Goal: Information Seeking & Learning: Check status

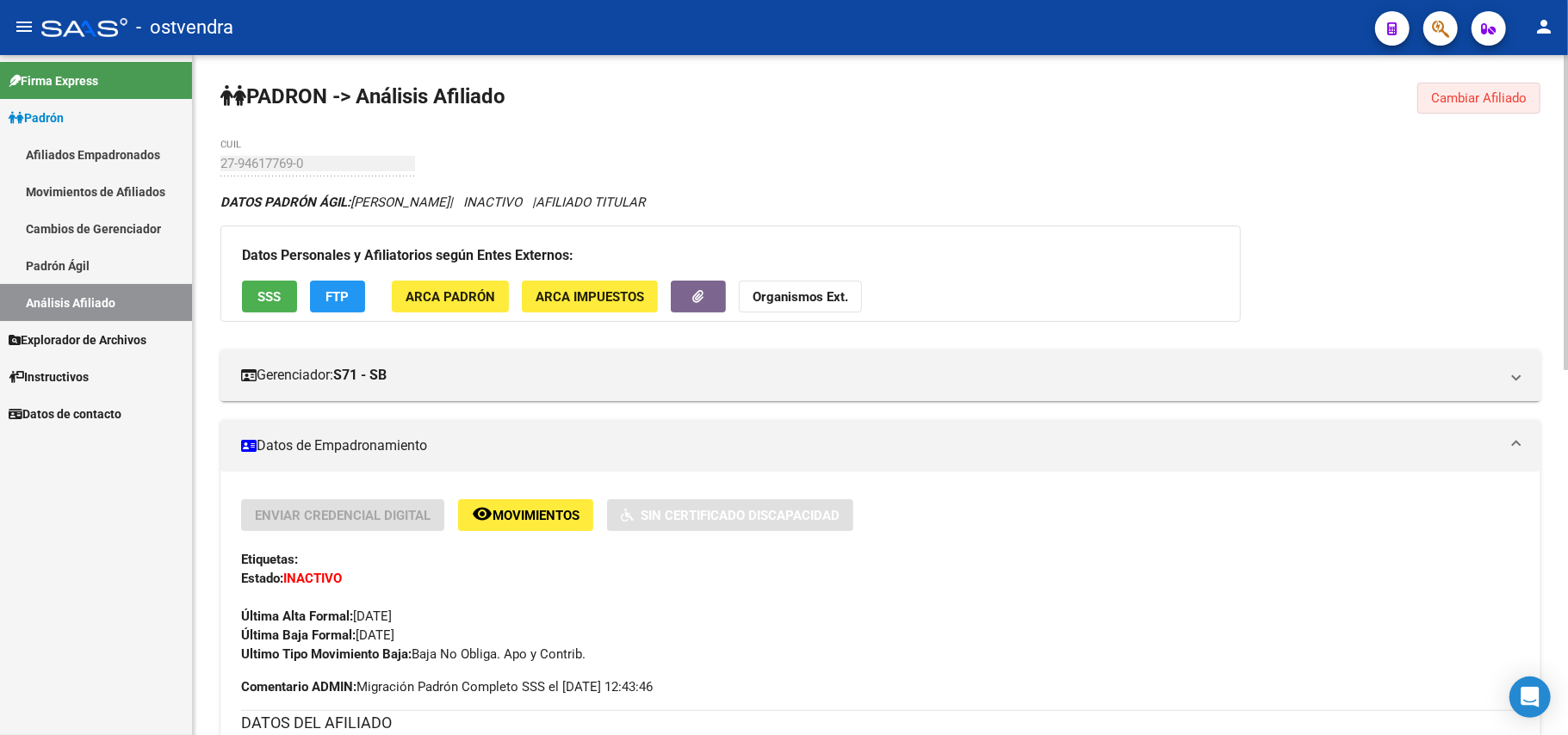
click at [1451, 98] on span "Cambiar Afiliado" at bounding box center [1478, 98] width 95 height 16
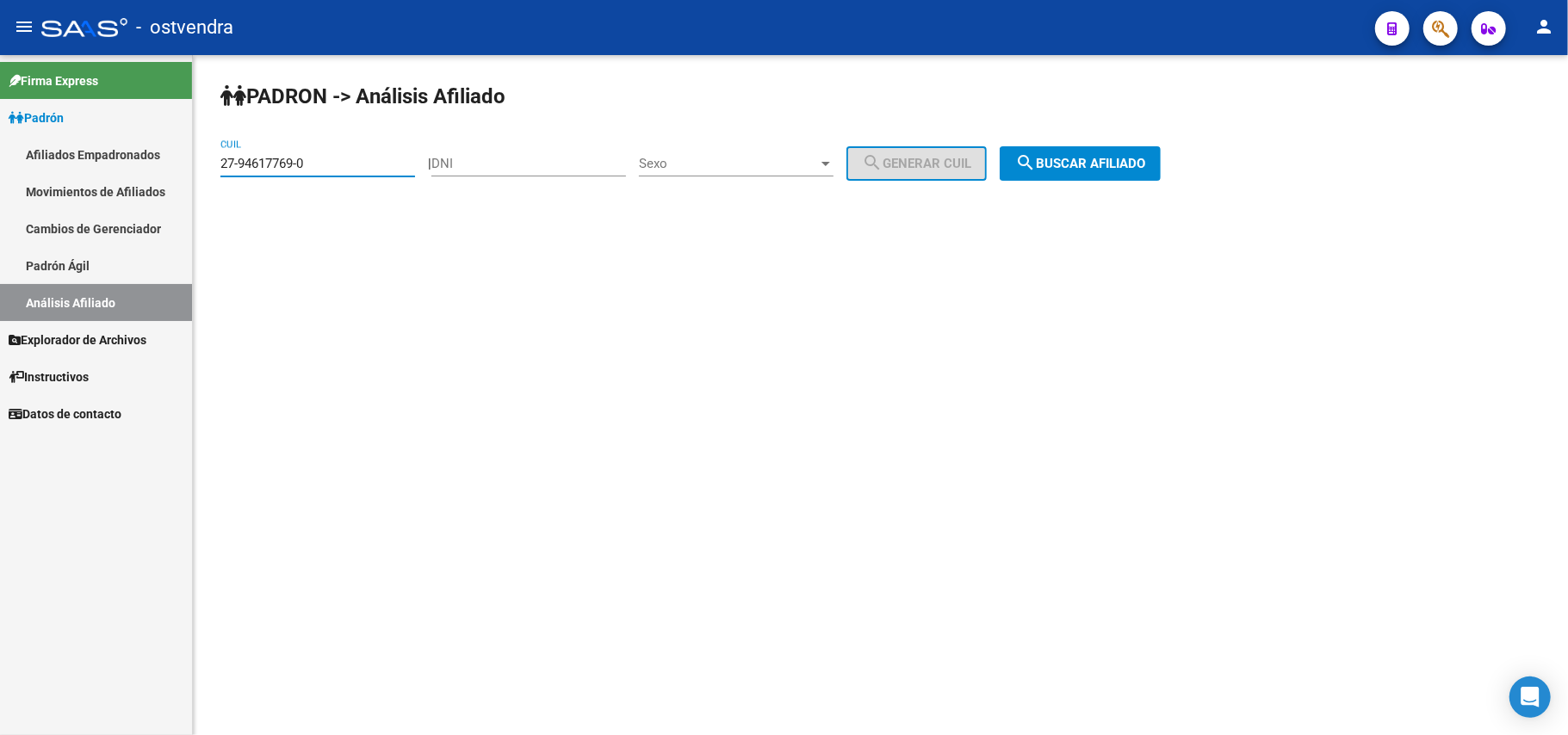
drag, startPoint x: 349, startPoint y: 167, endPoint x: 98, endPoint y: 149, distance: 251.6
click at [98, 149] on mat-sidenav-container "Firma Express Padrón Afiliados Empadronados Movimientos de Afiliados Cambios de…" at bounding box center [784, 395] width 1568 height 680
paste input "0-34207574-7"
click at [1103, 169] on span "search Buscar afiliado" at bounding box center [1080, 164] width 130 height 16
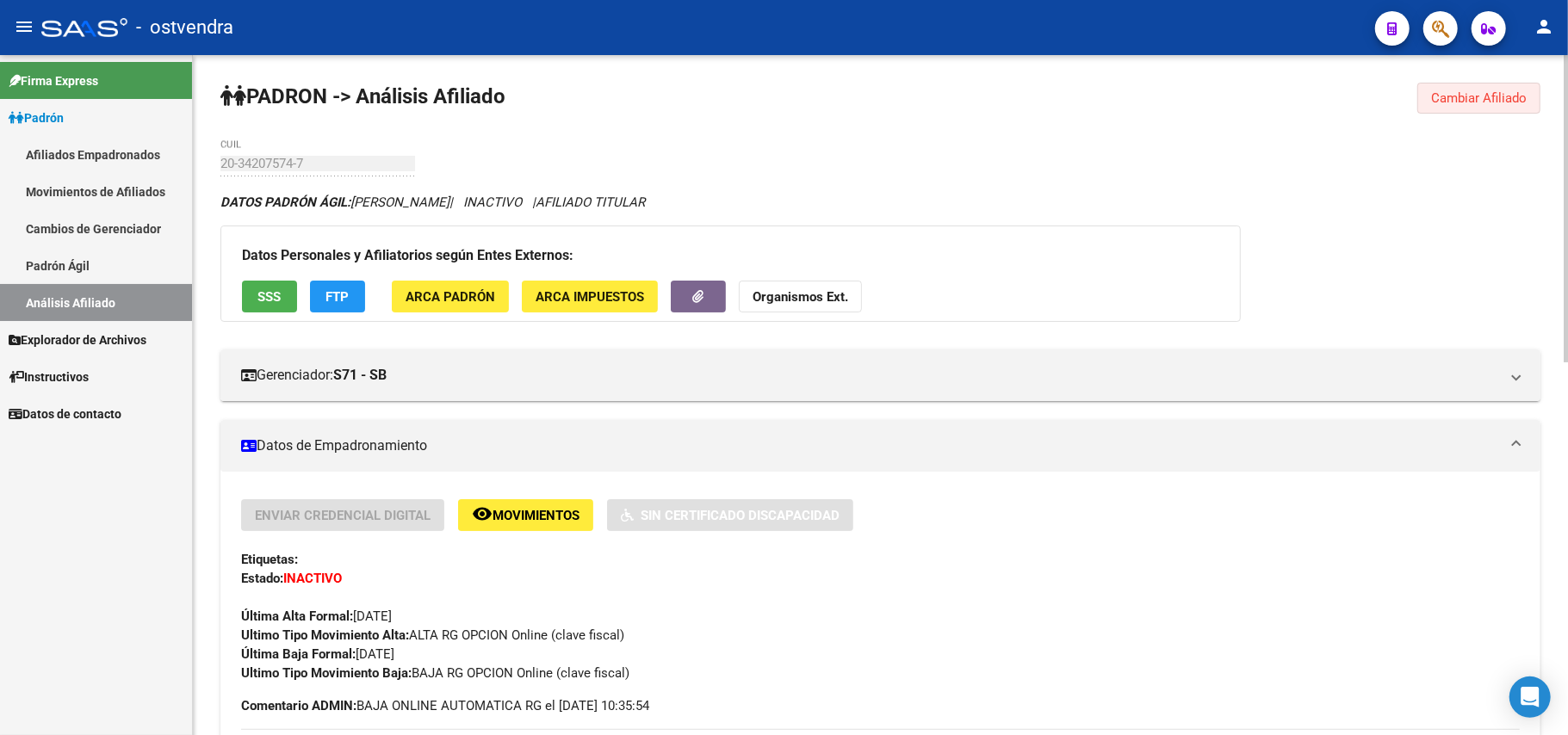
click at [1485, 93] on span "Cambiar Afiliado" at bounding box center [1478, 98] width 95 height 16
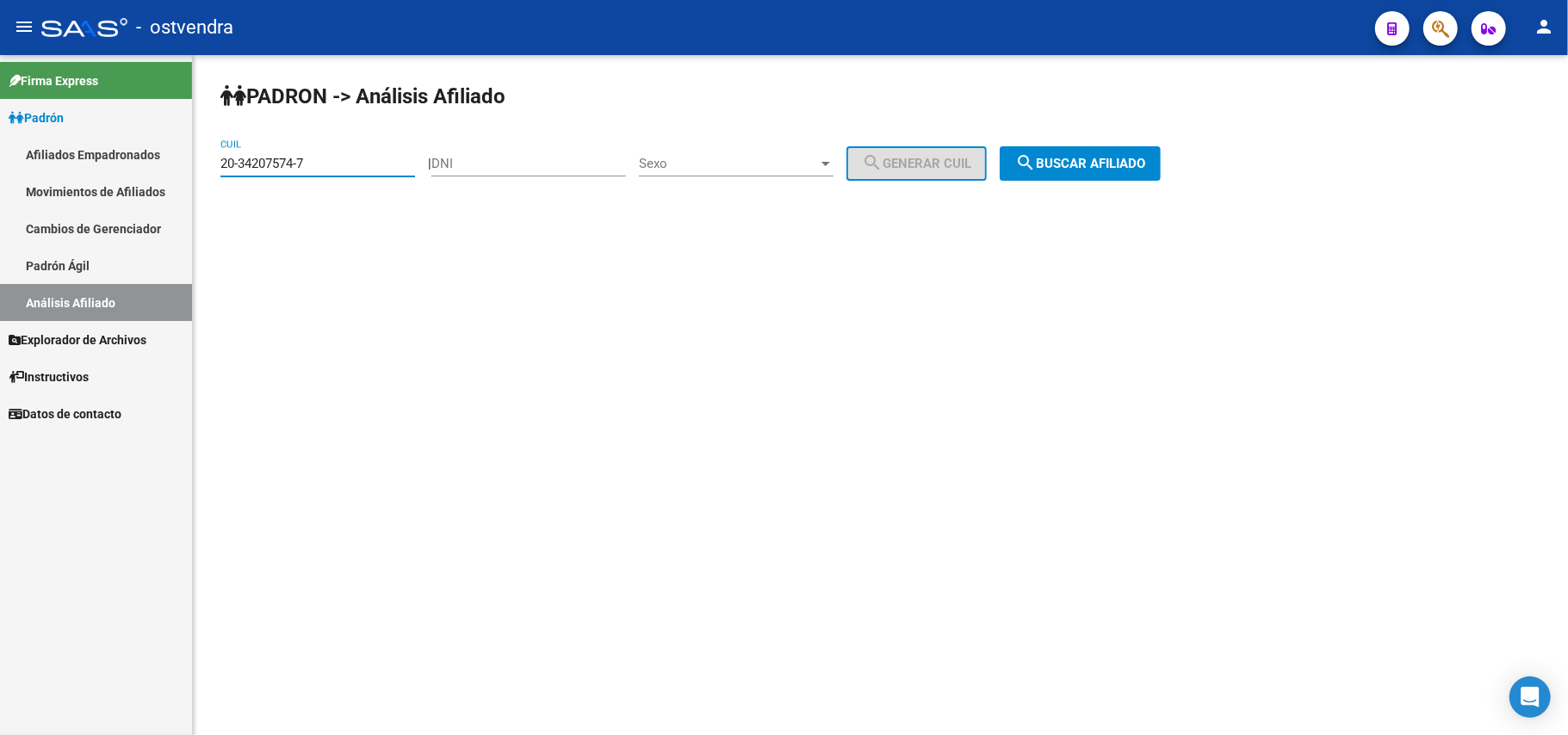
click at [363, 170] on input "20-34207574-7" at bounding box center [317, 164] width 195 height 16
drag, startPoint x: 363, startPoint y: 170, endPoint x: 0, endPoint y: 139, distance: 364.3
click at [0, 139] on mat-sidenav-container "Firma Express Padrón Afiliados Empadronados Movimientos de Afiliados Cambios de…" at bounding box center [784, 395] width 1568 height 680
paste input "26705-0"
type input "20-34226705-0"
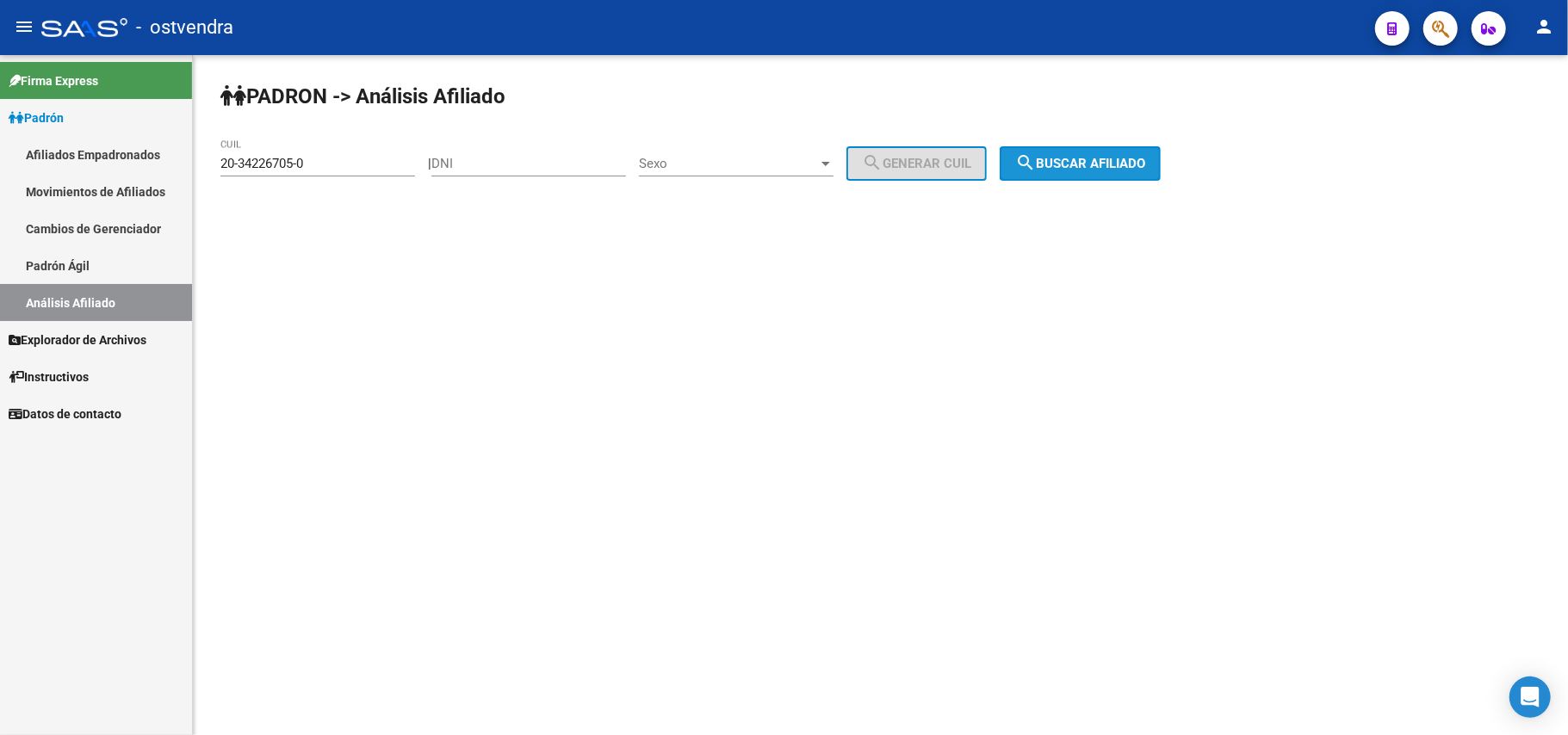
click at [1142, 179] on button "search Buscar afiliado" at bounding box center [1080, 163] width 161 height 34
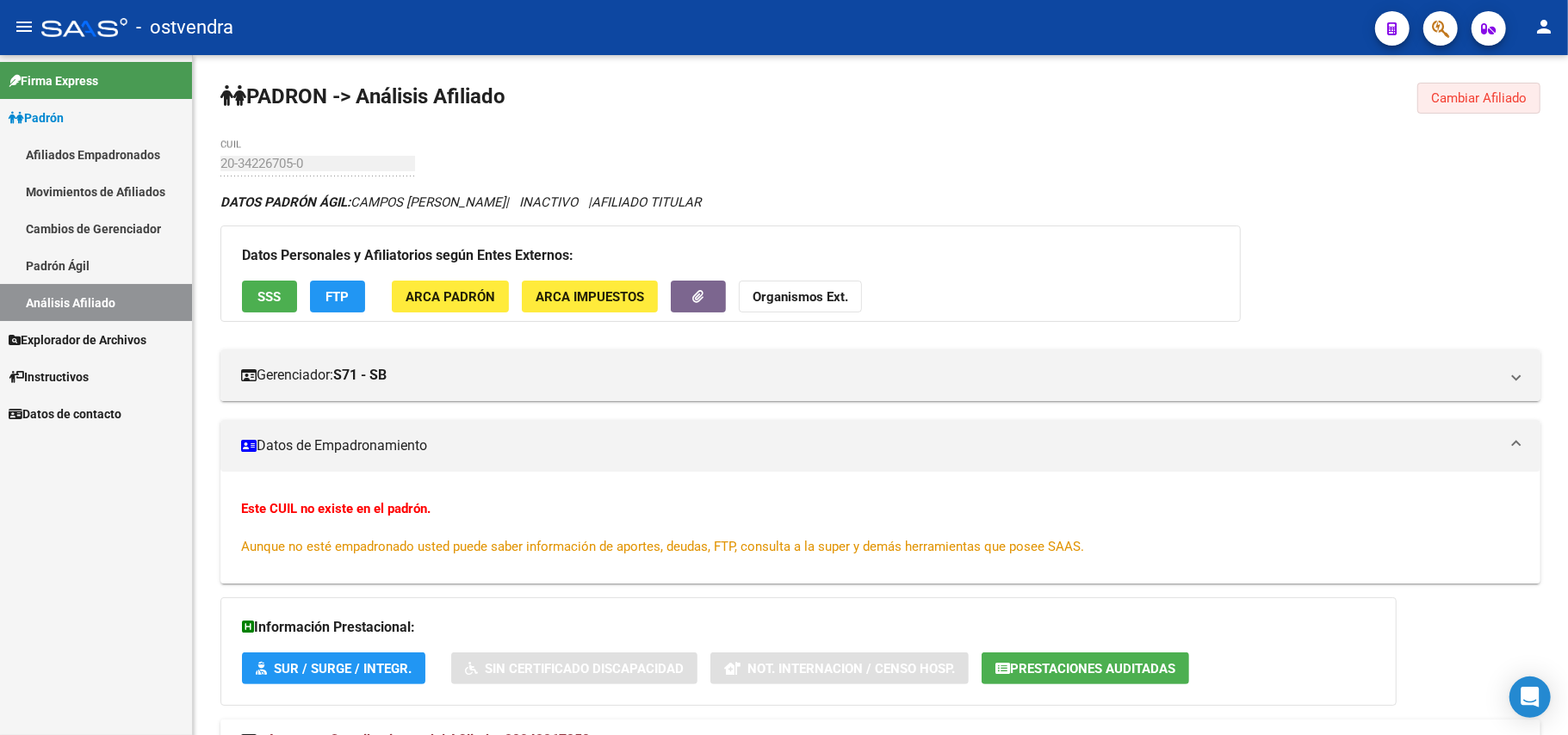
click at [1481, 108] on button "Cambiar Afiliado" at bounding box center [1478, 98] width 123 height 31
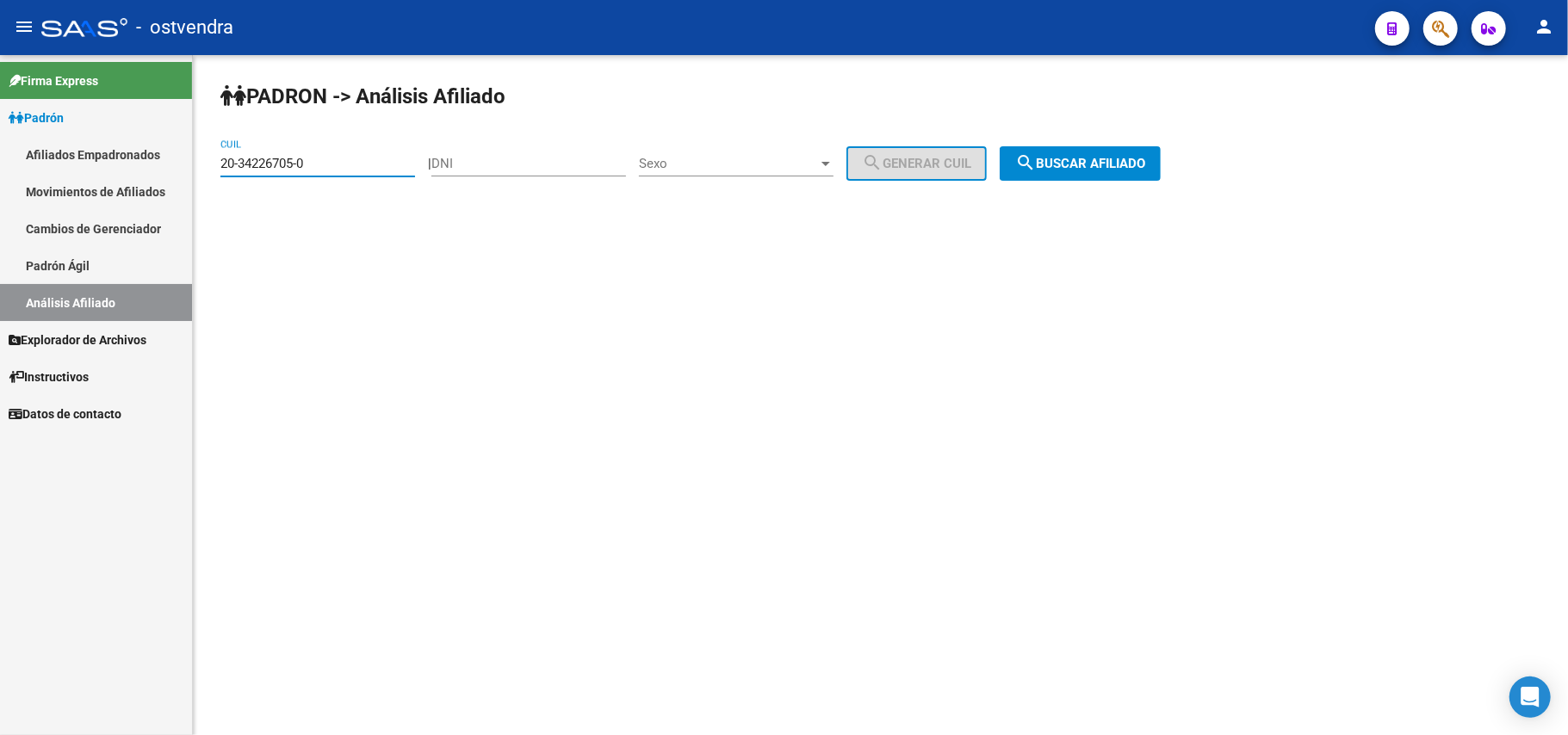
drag, startPoint x: 390, startPoint y: 164, endPoint x: 50, endPoint y: 166, distance: 340.0
click at [50, 166] on mat-sidenav-container "Firma Express Padrón Afiliados Empadronados Movimientos de Afiliados Cambios de…" at bounding box center [784, 395] width 1568 height 680
paste input "20-34717296-1"
type input "20-34717296-1"
drag, startPoint x: 1117, startPoint y: 156, endPoint x: 1180, endPoint y: 133, distance: 67.1
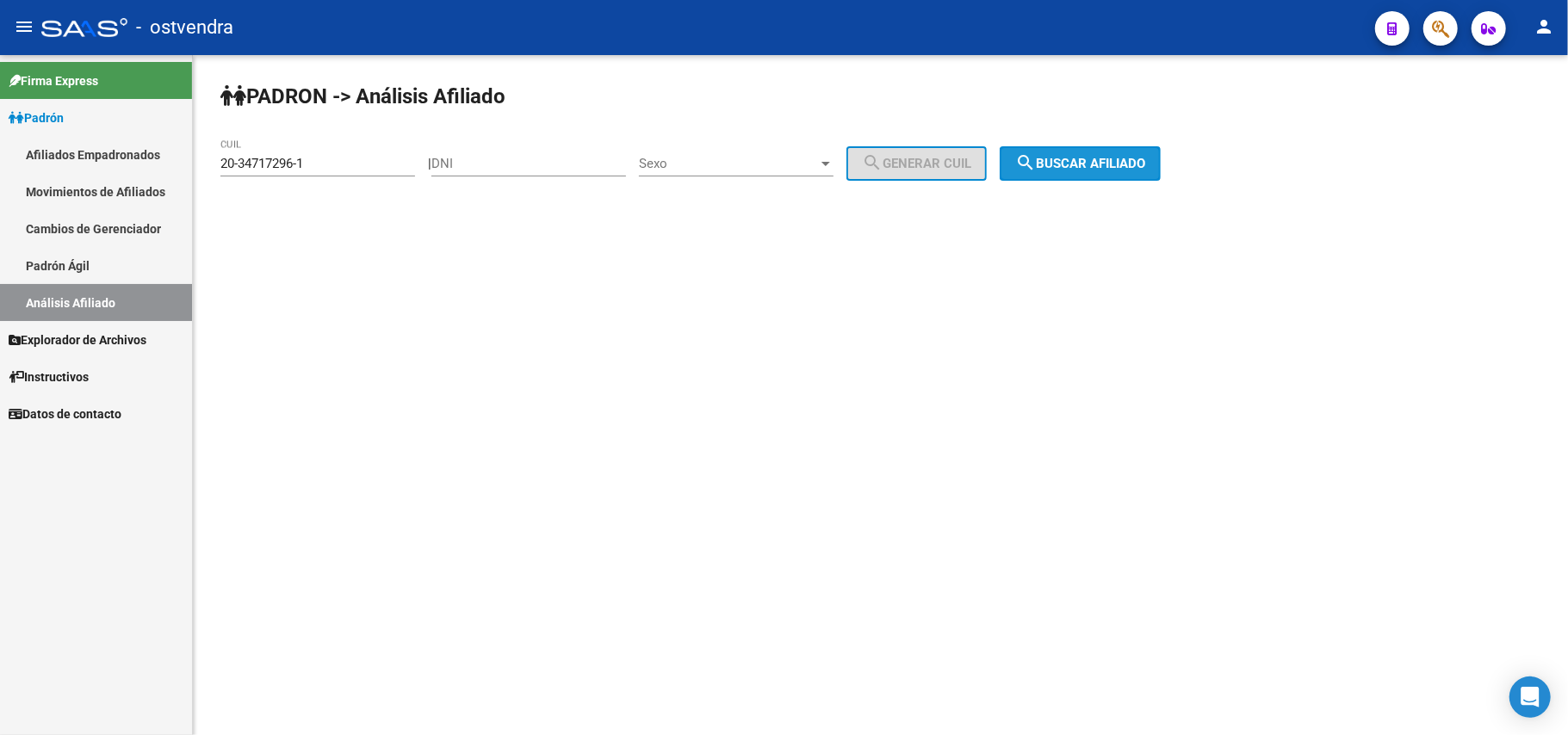
click at [1112, 158] on span "search Buscar afiliado" at bounding box center [1080, 164] width 130 height 16
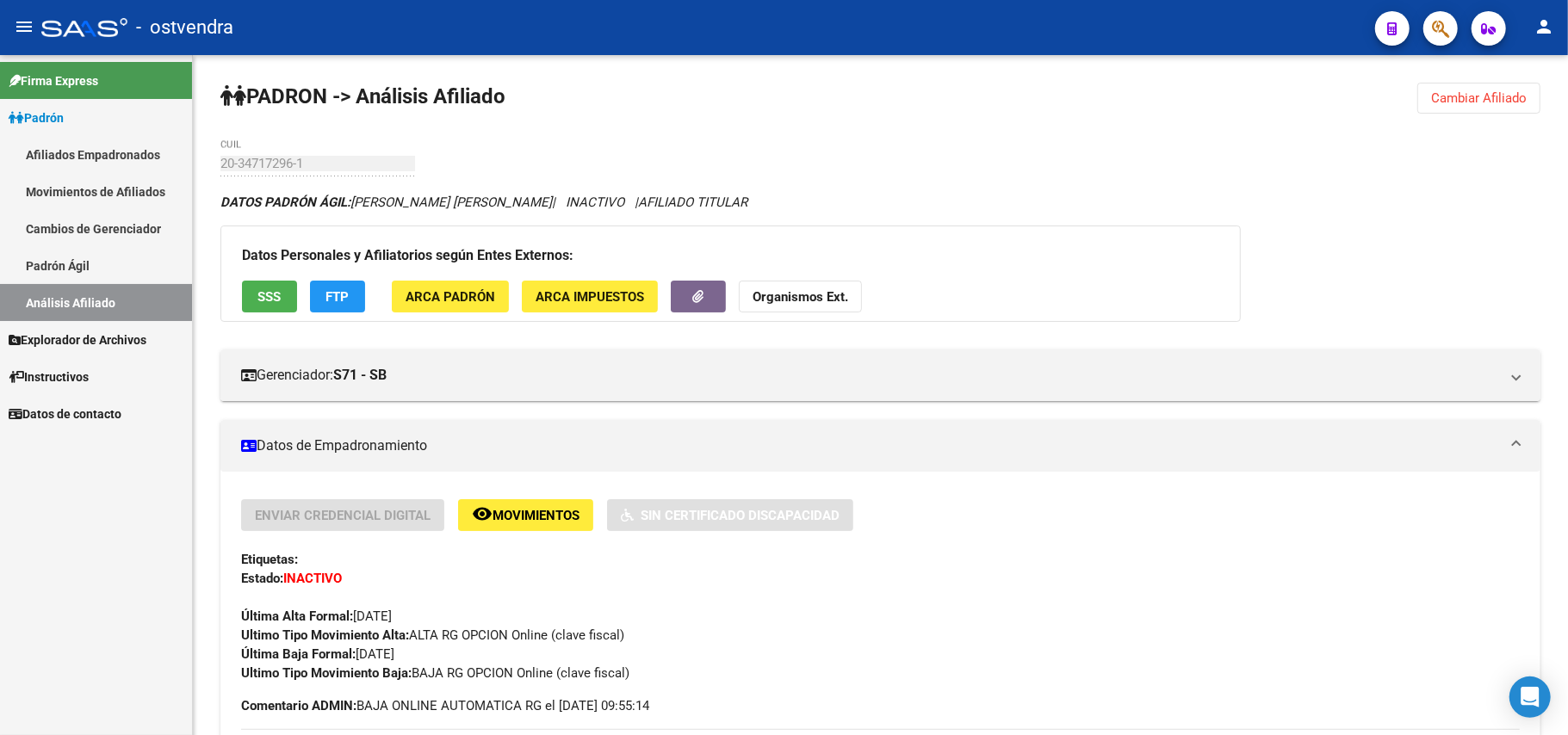
drag, startPoint x: 1495, startPoint y: 96, endPoint x: 969, endPoint y: 9, distance: 533.1
click at [1447, 91] on span "Cambiar Afiliado" at bounding box center [1478, 98] width 95 height 16
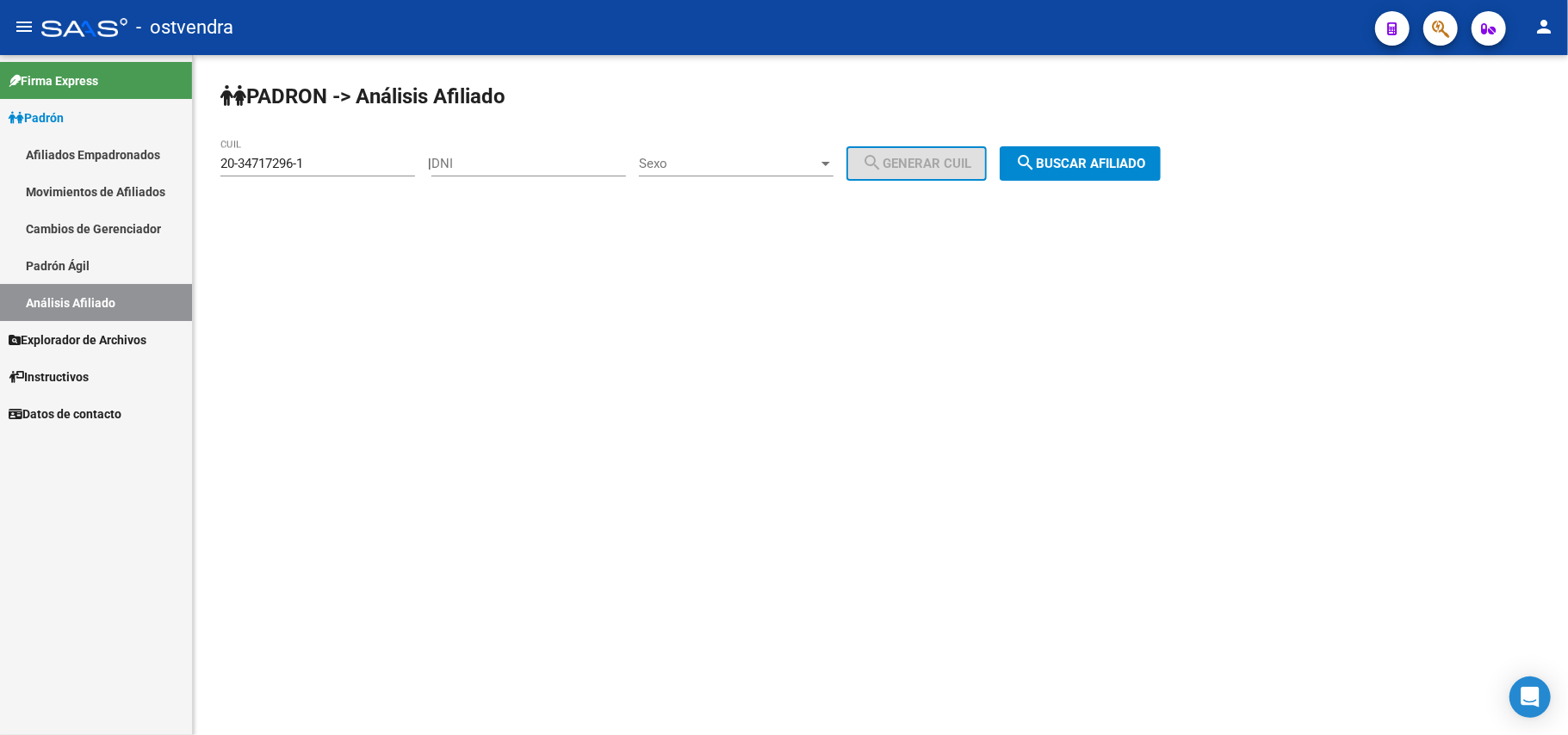
drag, startPoint x: 352, startPoint y: 152, endPoint x: 311, endPoint y: 156, distance: 41.2
click at [311, 156] on div "20-34717296-1 CUIL" at bounding box center [317, 158] width 195 height 37
drag, startPoint x: 331, startPoint y: 162, endPoint x: 5, endPoint y: 74, distance: 337.7
click at [5, 74] on mat-sidenav-container "Firma Express Padrón Afiliados Empadronados Movimientos de Afiliados Cambios de…" at bounding box center [784, 395] width 1568 height 680
paste input "20-35103854-4"
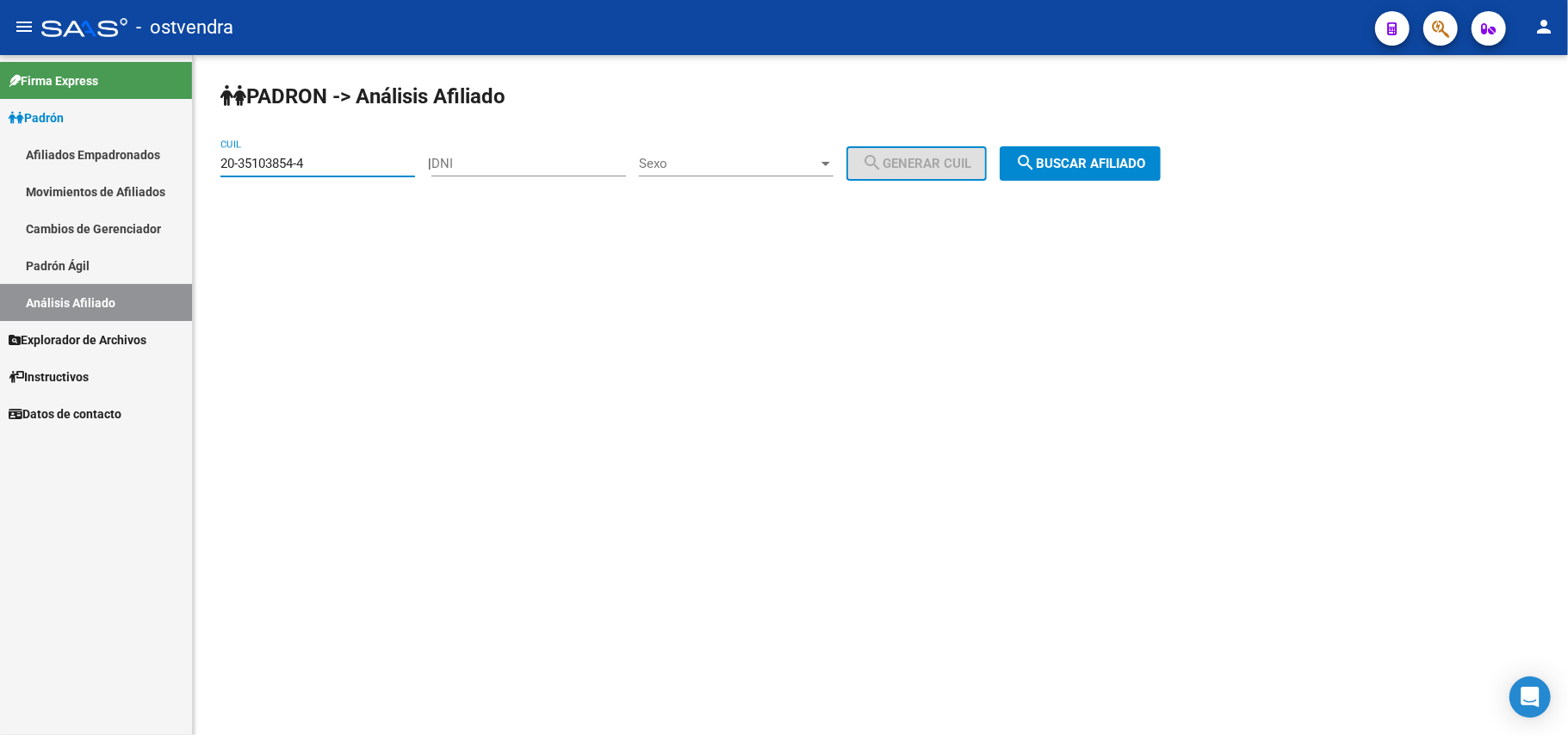
type input "20-35103854-4"
click at [1076, 149] on div "PADRON -> Análisis Afiliado 20-35103854-4 CUIL | DNI Sexo Sexo search Generar C…" at bounding box center [879, 145] width 1374 height 181
click at [1073, 159] on span "search Buscar afiliado" at bounding box center [1080, 164] width 130 height 16
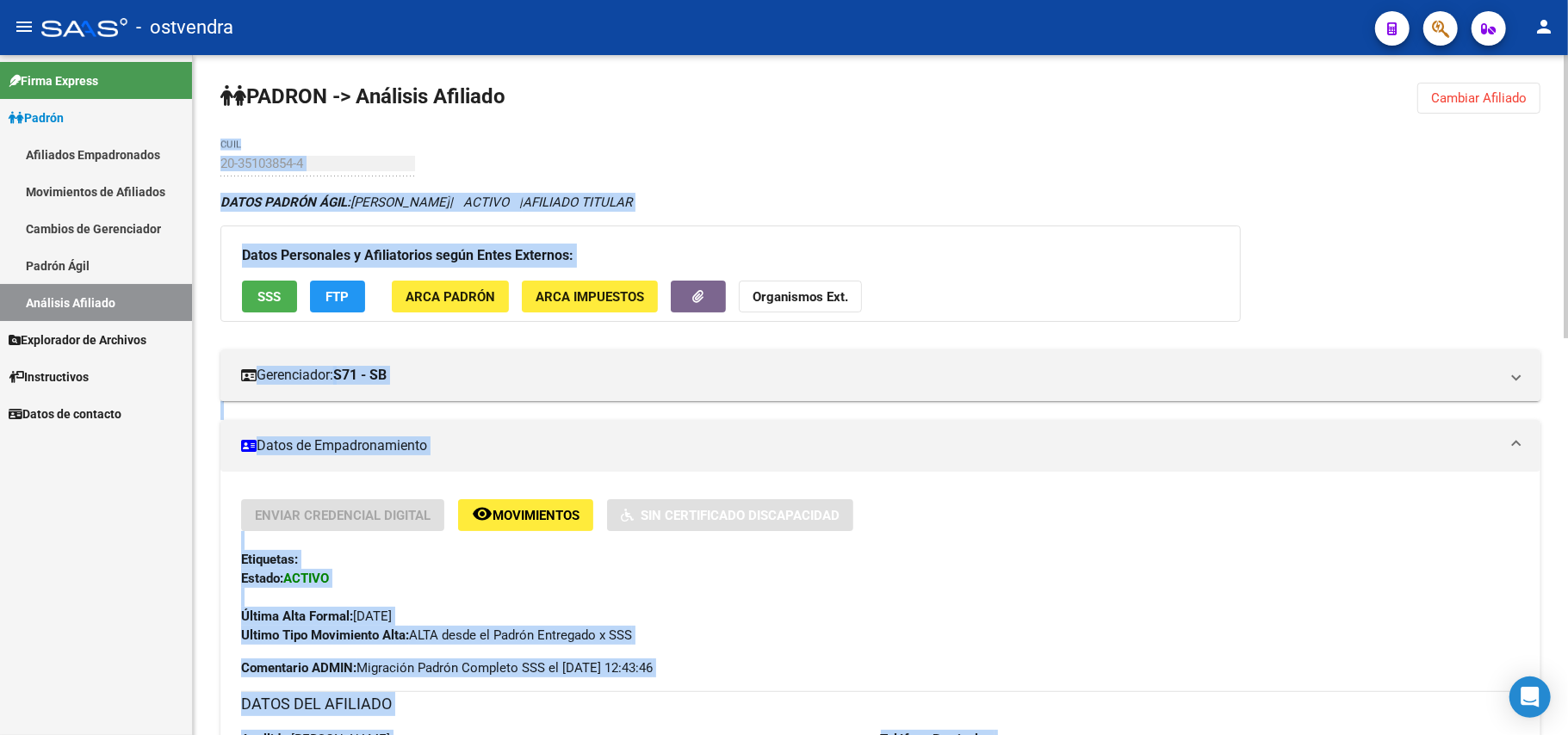
click at [448, 604] on div "Última Alta Formal: [DATE]" at bounding box center [879, 607] width 1278 height 38
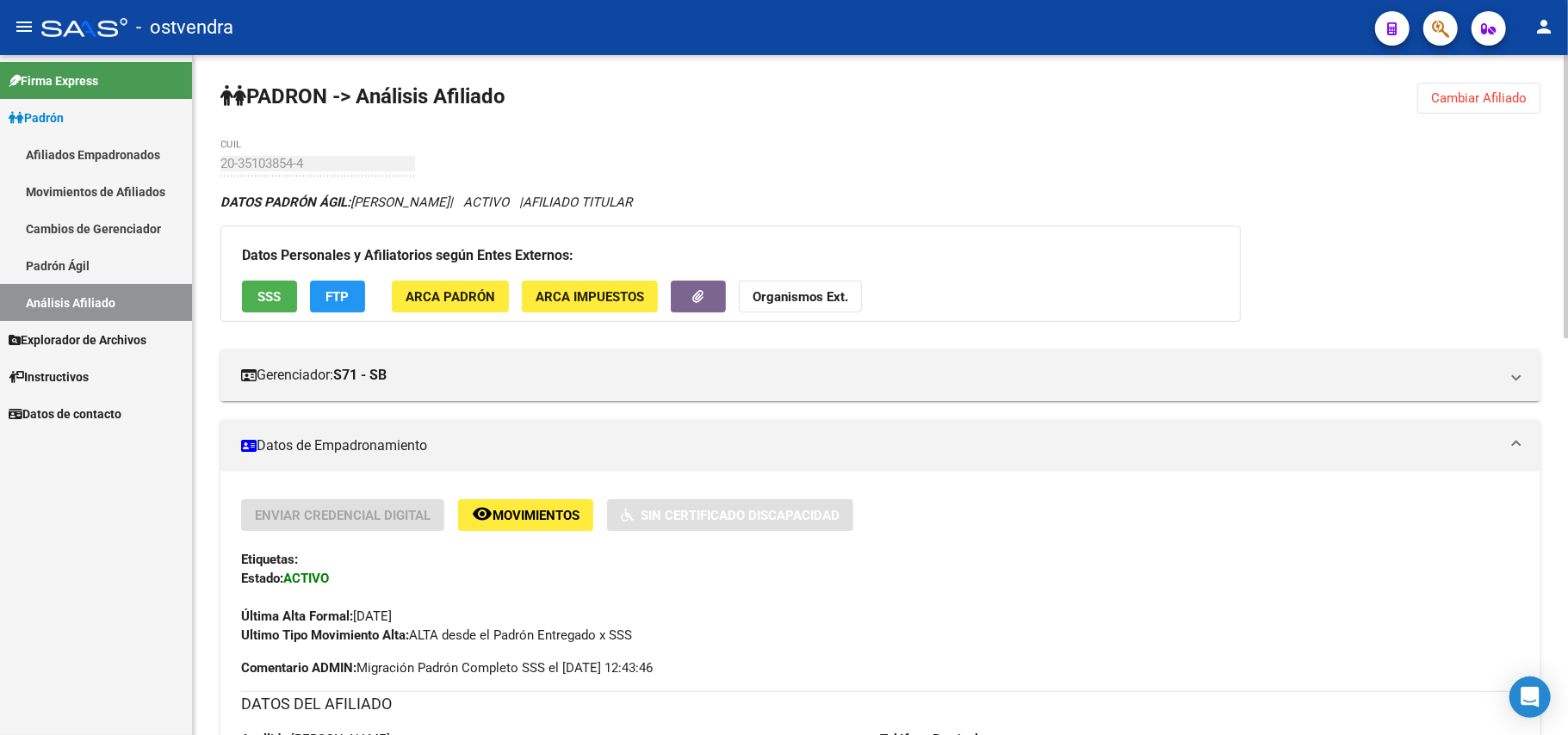
click at [1466, 96] on span "Cambiar Afiliado" at bounding box center [1478, 98] width 95 height 16
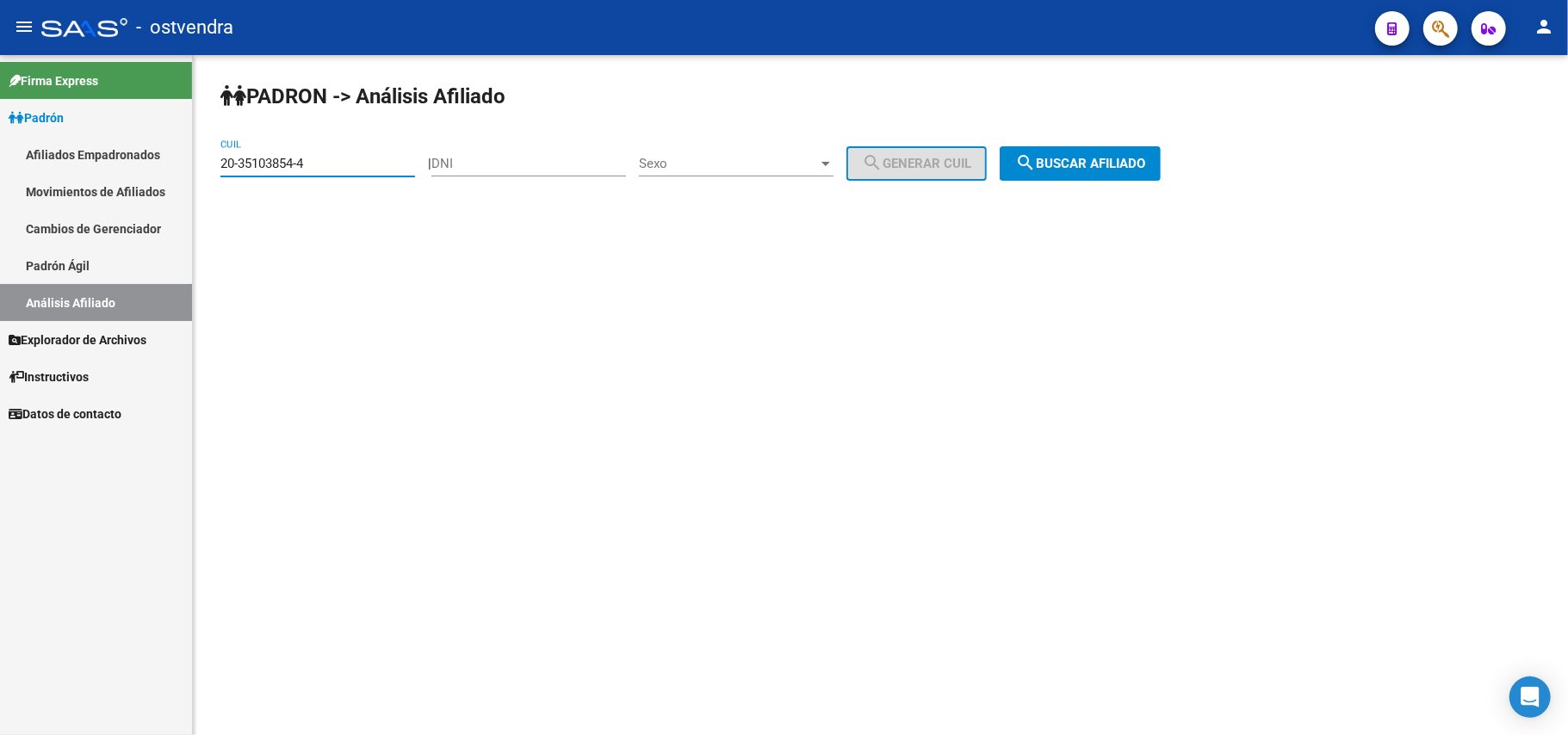
click at [336, 156] on input "20-35103854-4" at bounding box center [317, 164] width 195 height 16
drag, startPoint x: 334, startPoint y: 162, endPoint x: 29, endPoint y: 136, distance: 306.1
click at [29, 138] on mat-sidenav-container "Firma Express Padrón Afiliados Empadronados Movimientos de Afiliados Cambios de…" at bounding box center [784, 395] width 1568 height 680
paste input "20-35122894-7"
click at [1106, 169] on span "search Buscar afiliado" at bounding box center [1080, 164] width 130 height 16
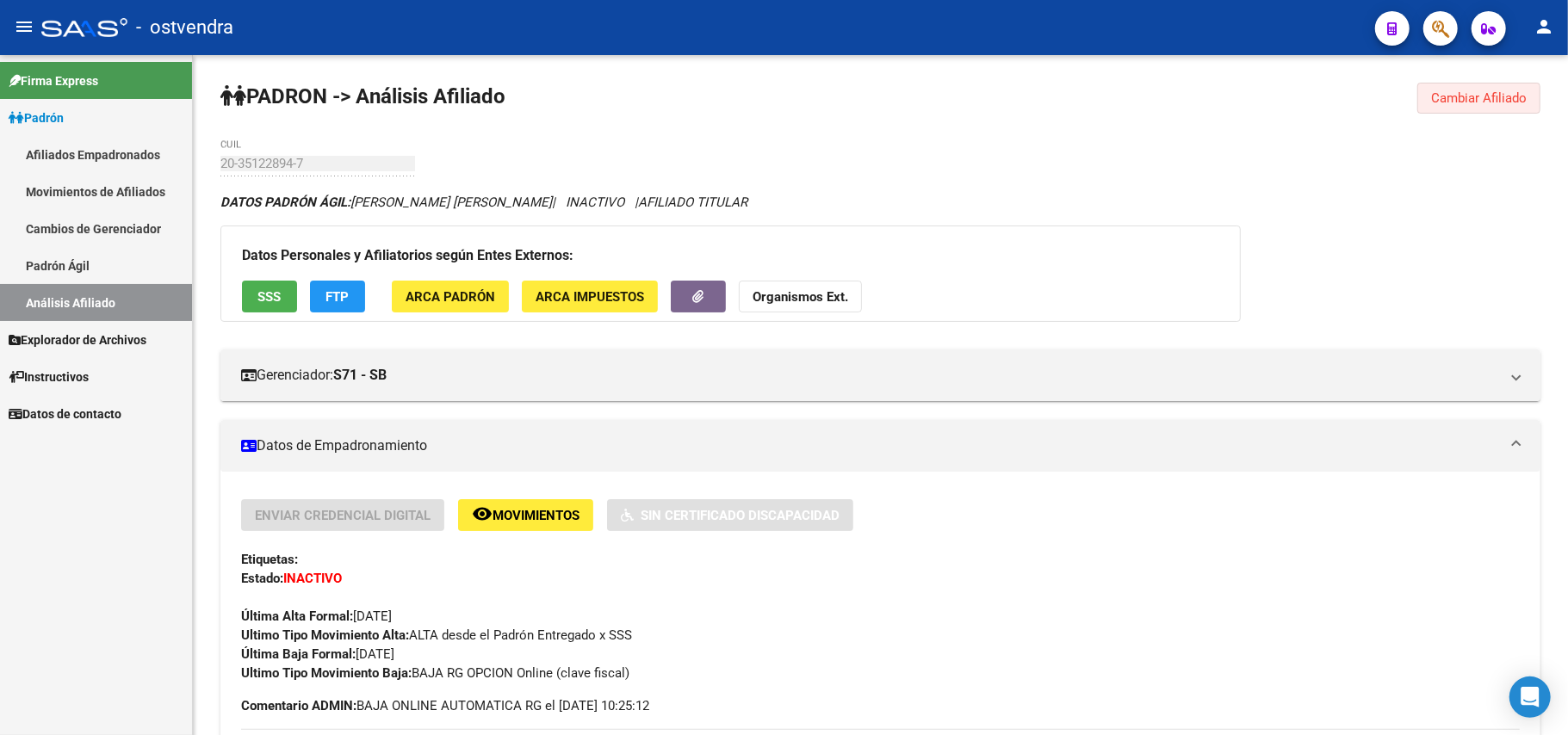
click at [1458, 98] on span "Cambiar Afiliado" at bounding box center [1478, 98] width 95 height 16
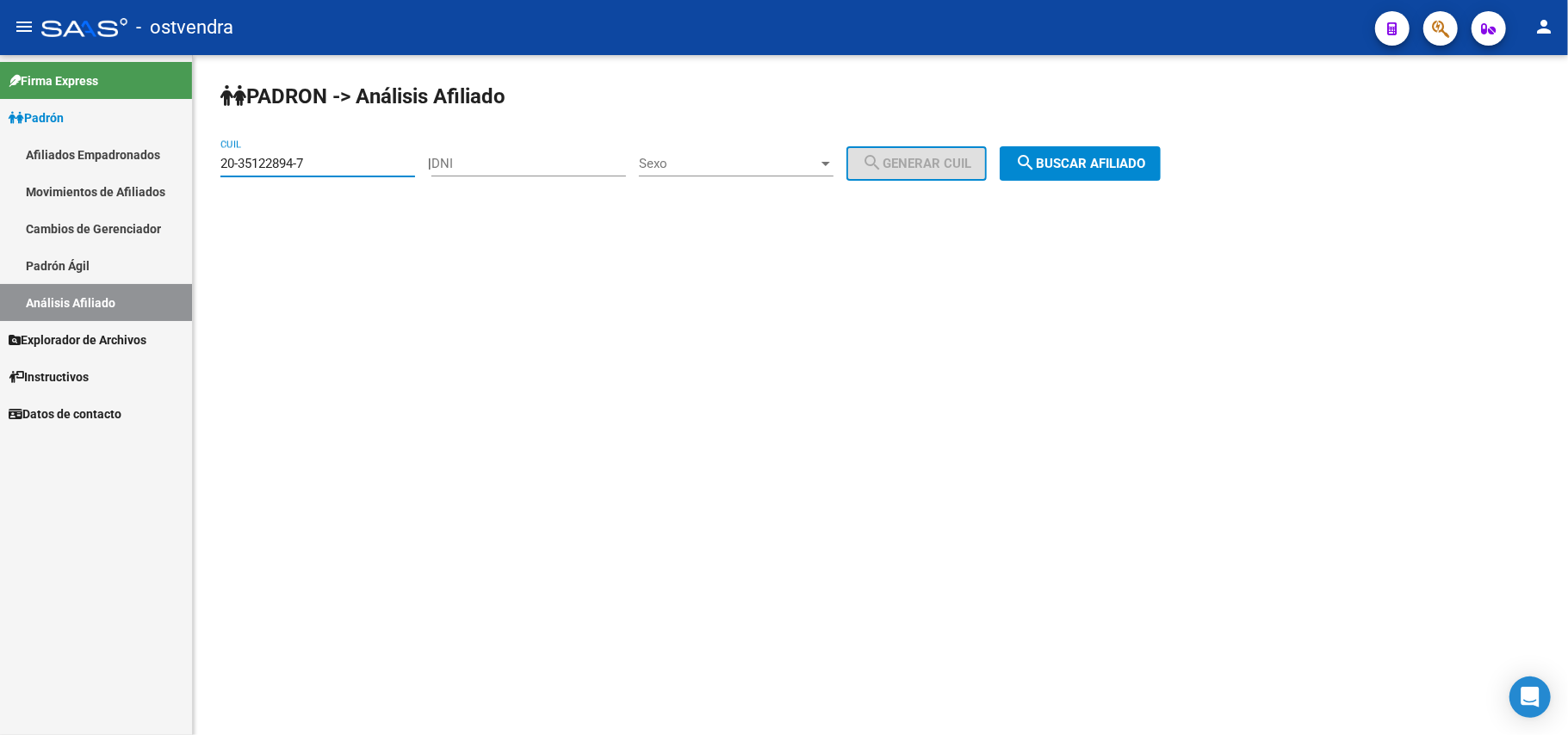
click at [345, 163] on input "20-35122894-7" at bounding box center [317, 164] width 195 height 16
drag, startPoint x: 160, startPoint y: 136, endPoint x: 0, endPoint y: 129, distance: 160.2
click at [0, 129] on mat-sidenav-container "Firma Express Padrón Afiliados Empadronados Movimientos de Afiliados Cambios de…" at bounding box center [784, 395] width 1568 height 680
paste input "86131-3"
click at [1134, 173] on button "search Buscar afiliado" at bounding box center [1080, 163] width 161 height 34
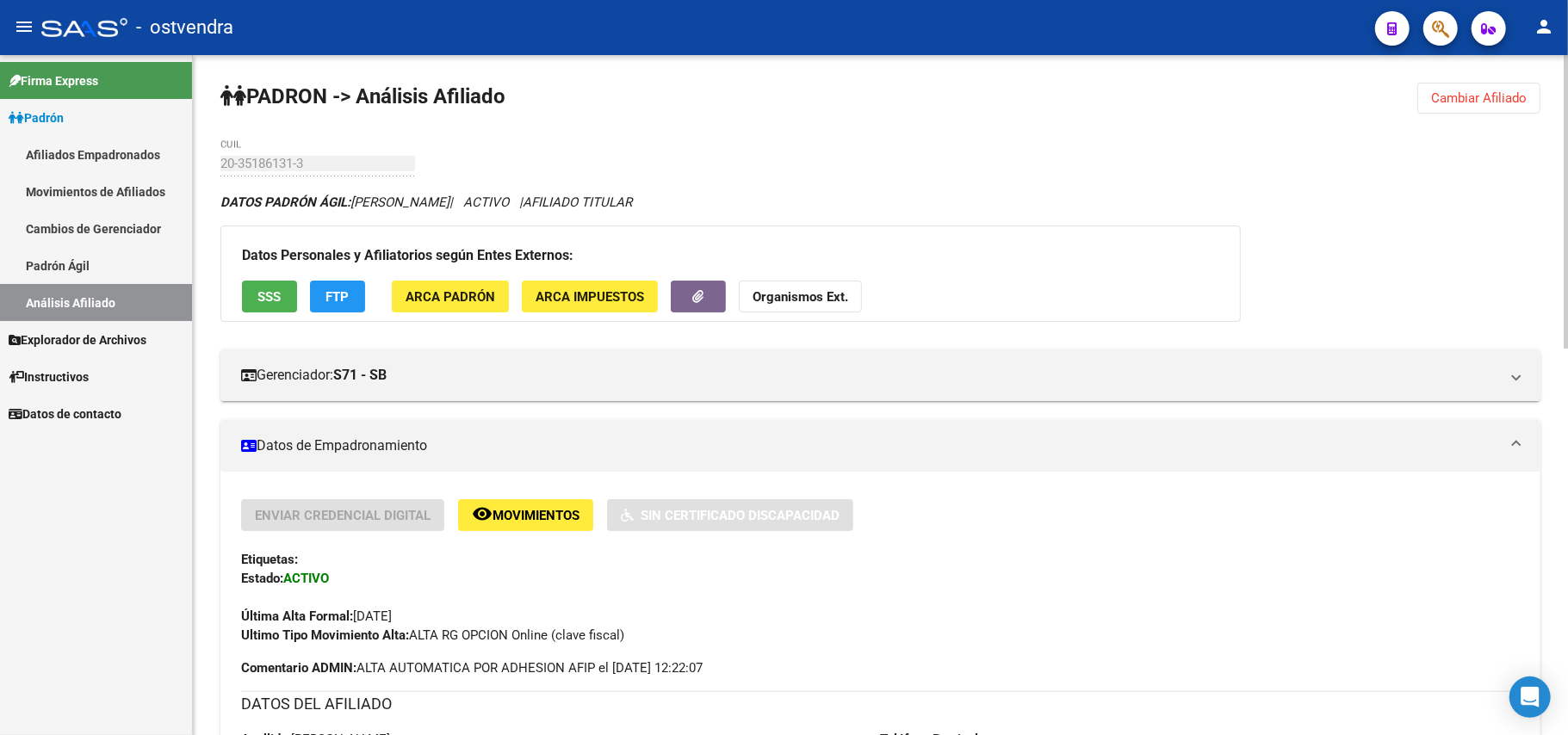
drag, startPoint x: 1478, startPoint y: 97, endPoint x: 1375, endPoint y: 108, distance: 103.6
click at [1464, 97] on span "Cambiar Afiliado" at bounding box center [1478, 98] width 95 height 16
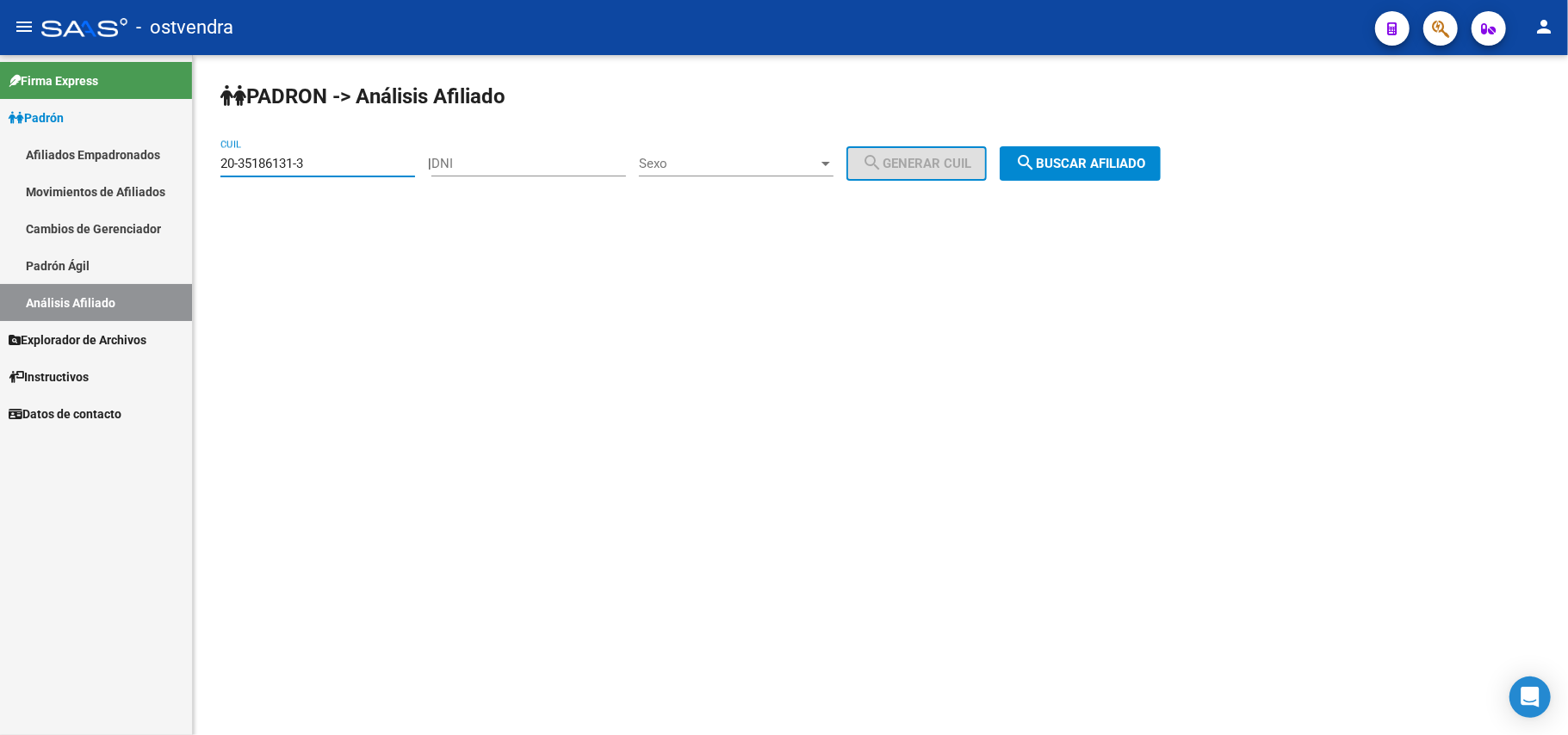
click at [309, 164] on input "20-35186131-3" at bounding box center [317, 164] width 195 height 16
drag, startPoint x: 309, startPoint y: 164, endPoint x: 0, endPoint y: 170, distance: 309.1
click at [0, 170] on mat-sidenav-container "Firma Express Padrón Afiliados Empadronados Movimientos de Afiliados Cambios de…" at bounding box center [784, 395] width 1568 height 680
paste input "6078474-7"
click at [1144, 156] on span "search Buscar afiliado" at bounding box center [1080, 164] width 130 height 16
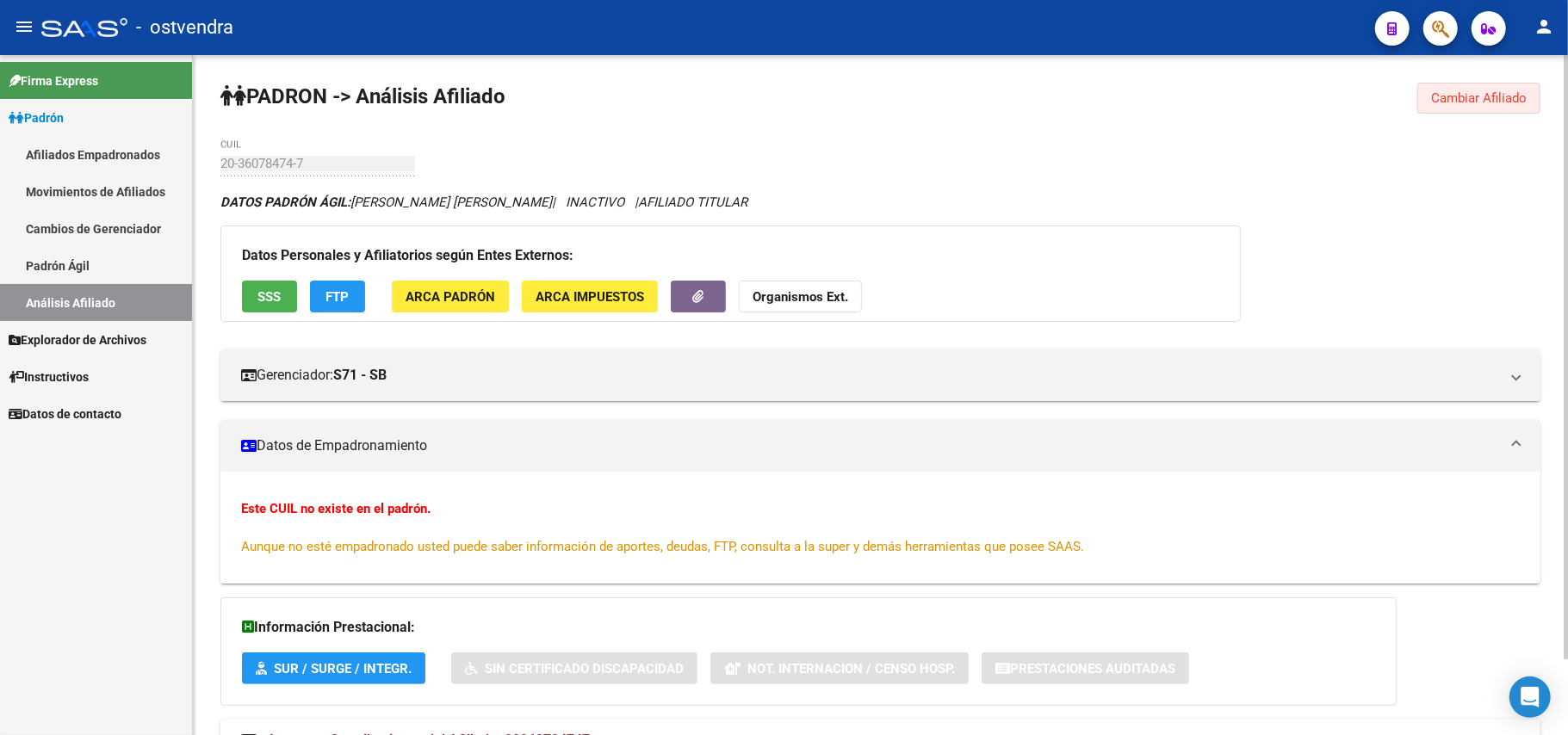
click at [1505, 110] on button "Cambiar Afiliado" at bounding box center [1478, 98] width 123 height 31
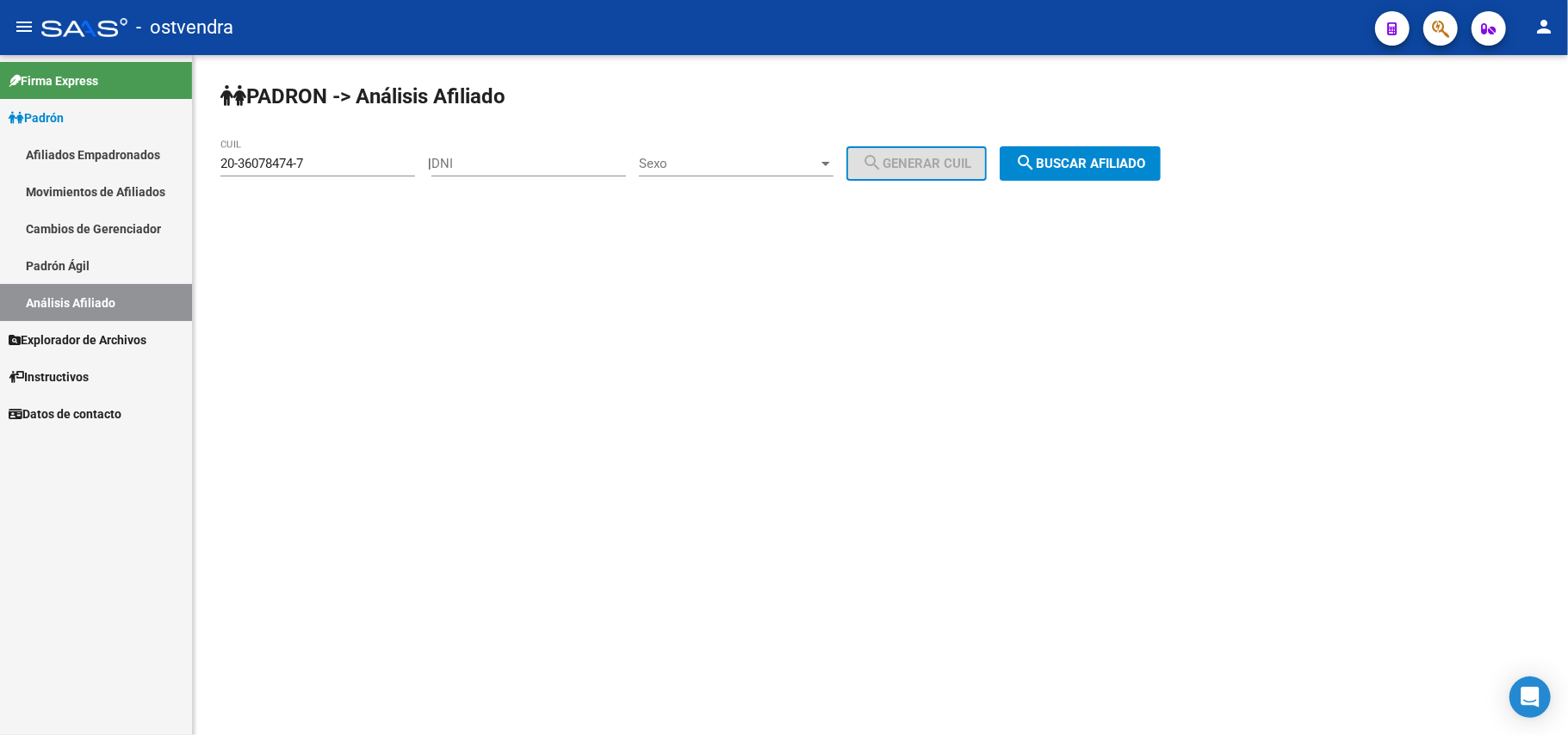
click at [316, 171] on input "20-36078474-7" at bounding box center [317, 164] width 195 height 16
drag, startPoint x: 0, startPoint y: 110, endPoint x: 0, endPoint y: 122, distance: 12.0
click at [0, 122] on mat-sidenav-container "Firma Express Padrón Afiliados Empadronados Movimientos de Afiliados Cambios de…" at bounding box center [784, 395] width 1568 height 680
paste input "275167-6"
click at [1134, 173] on button "search Buscar afiliado" at bounding box center [1080, 163] width 161 height 34
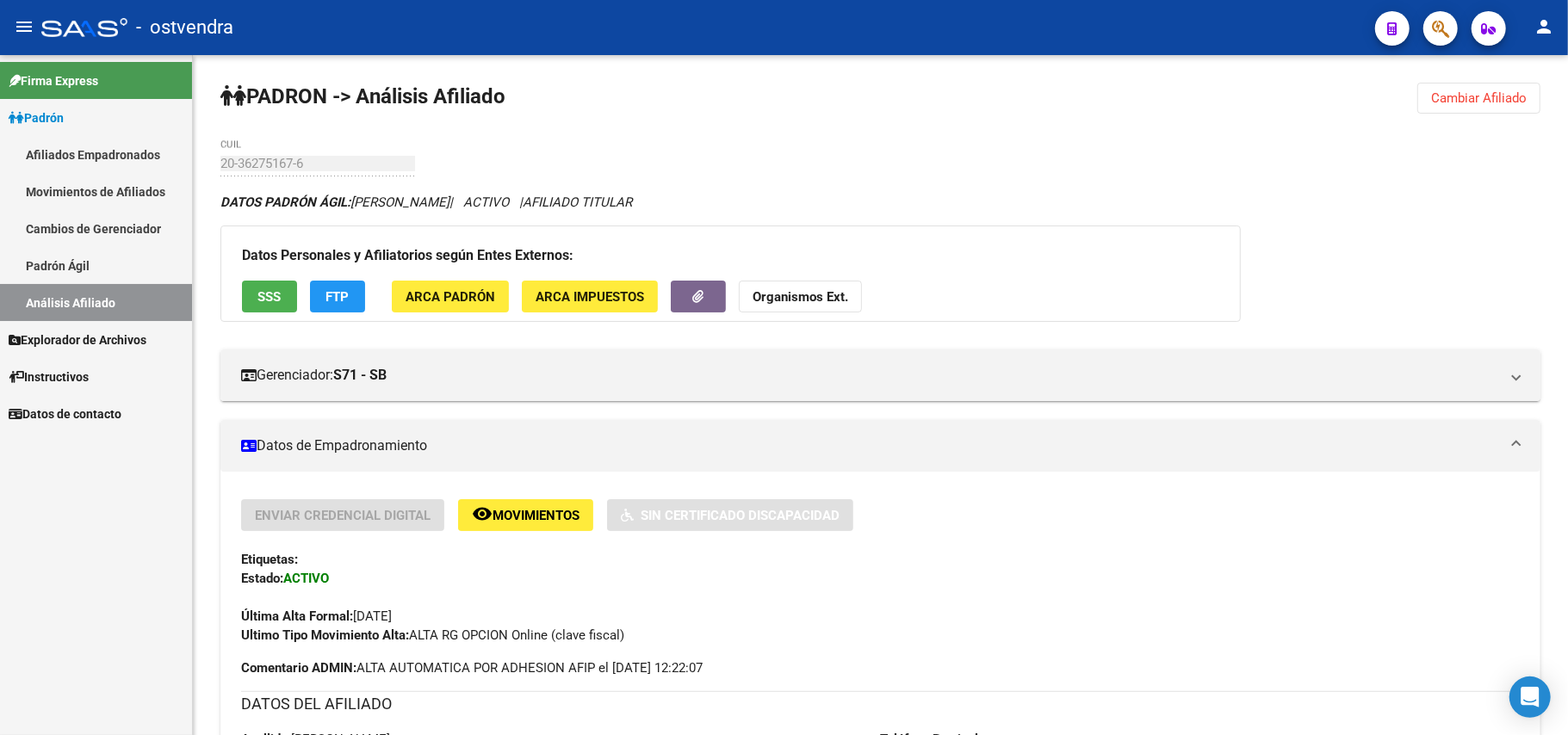
click at [1491, 94] on span "Cambiar Afiliado" at bounding box center [1478, 98] width 95 height 16
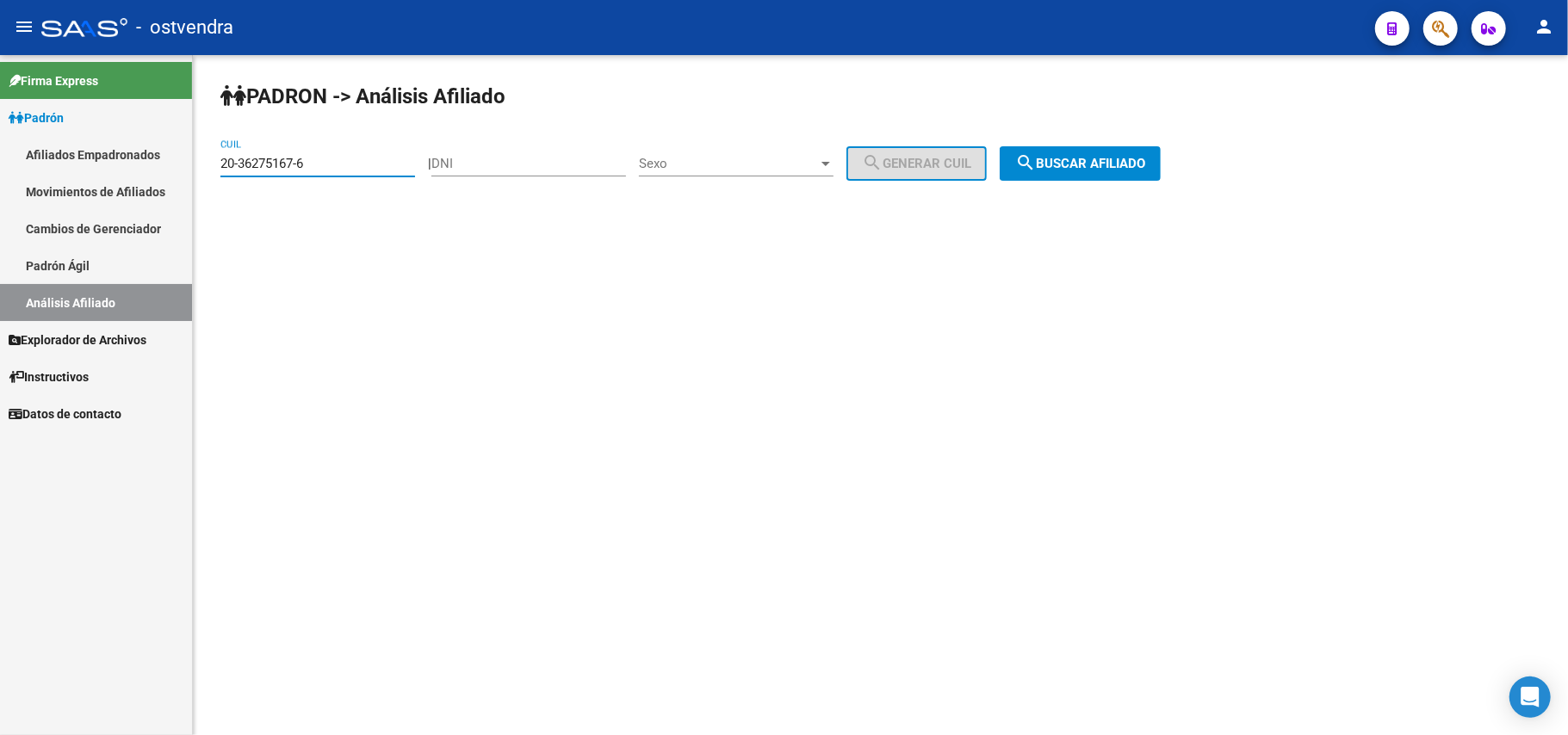
drag, startPoint x: 345, startPoint y: 160, endPoint x: 0, endPoint y: 139, distance: 345.6
click at [0, 139] on mat-sidenav-container "Firma Express Padrón Afiliados Empadronados Movimientos de Afiliados Cambios de…" at bounding box center [784, 395] width 1568 height 680
paste input "6878-1"
click at [1110, 177] on button "search Buscar afiliado" at bounding box center [1080, 163] width 161 height 34
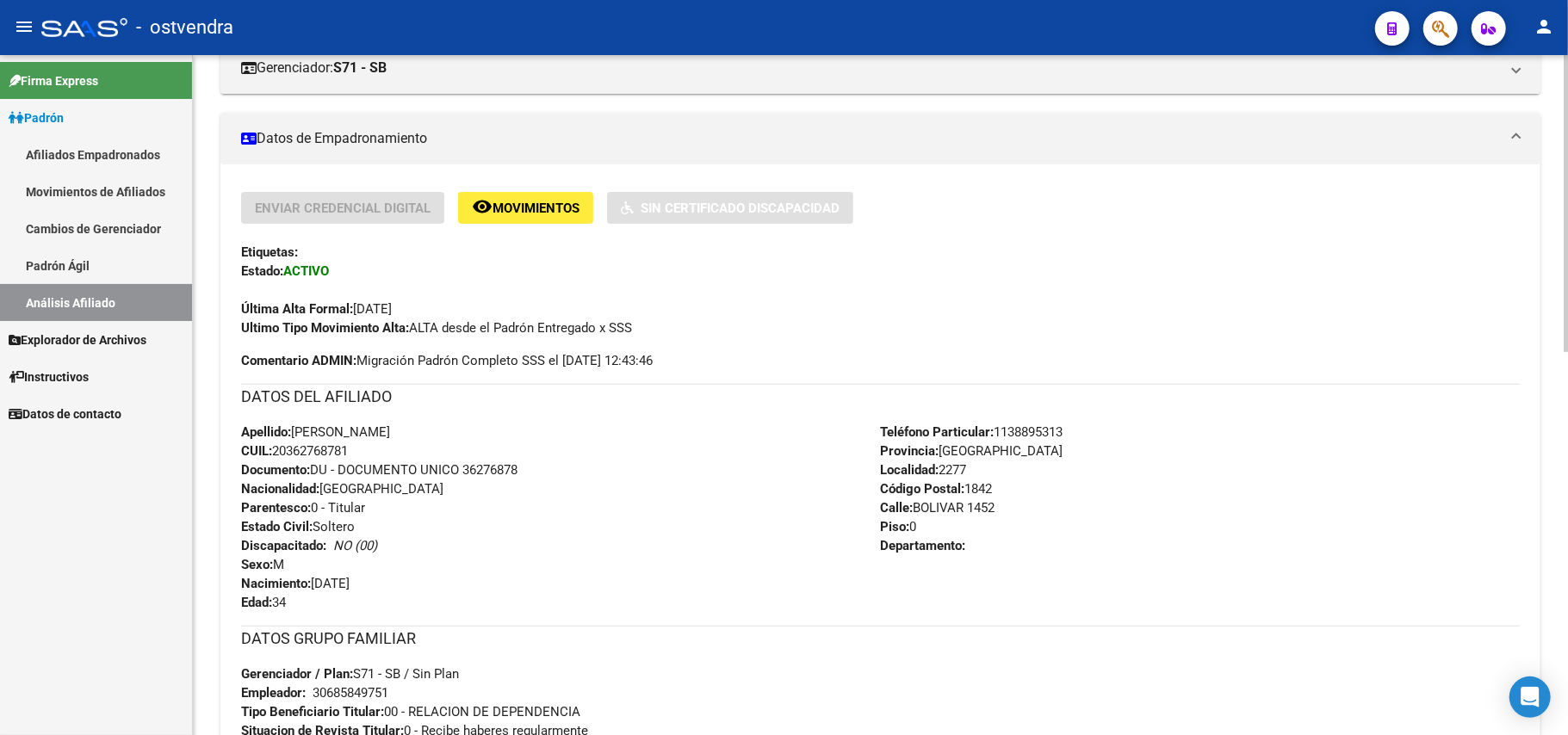
scroll to position [345, 0]
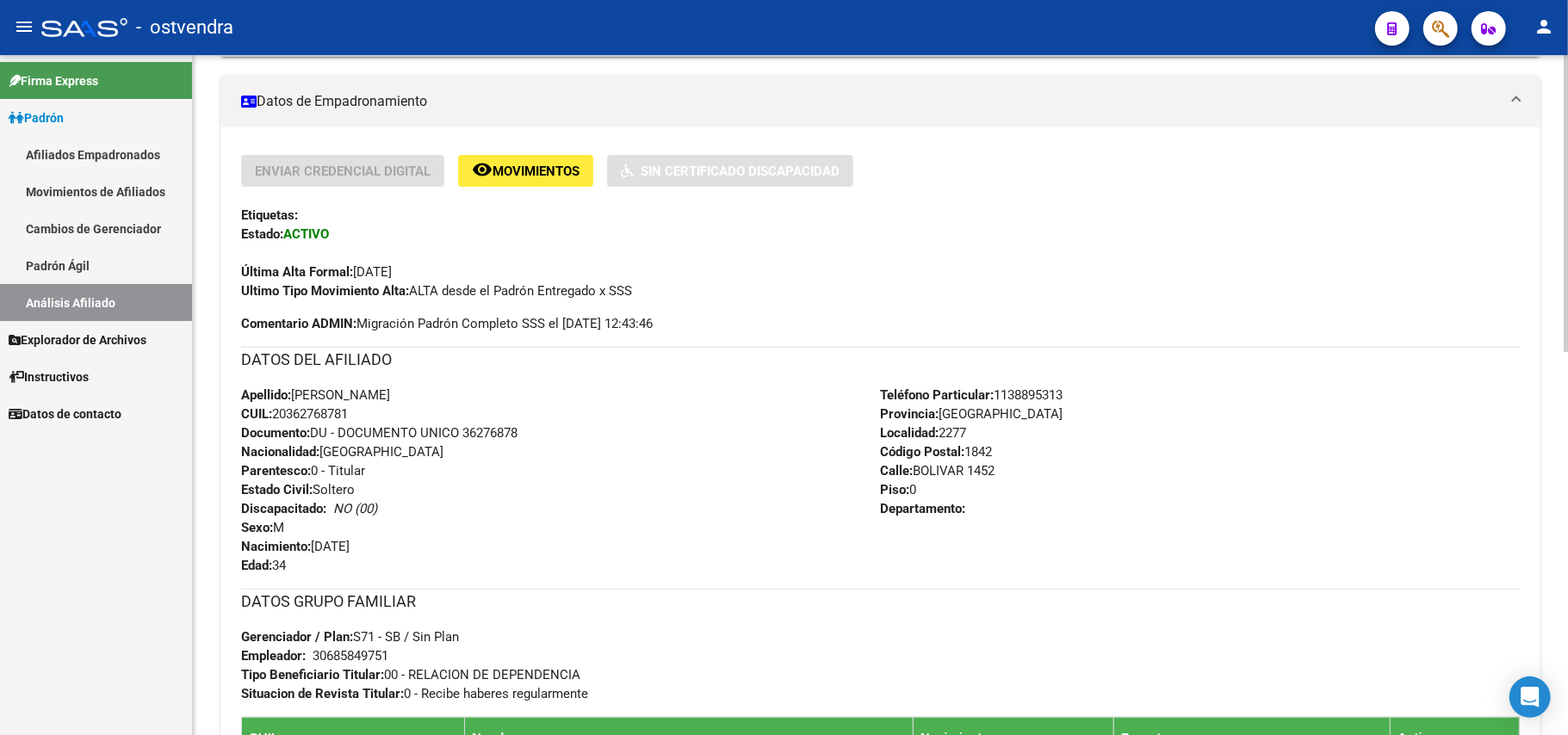
click at [363, 410] on div "Apellido: [PERSON_NAME]: 20362768781 Documento: DU - DOCUMENTO UNICO 36276878 N…" at bounding box center [560, 481] width 640 height 190
drag, startPoint x: 360, startPoint y: 411, endPoint x: 279, endPoint y: 415, distance: 81.1
click at [279, 415] on div "Apellido: [PERSON_NAME]: 20362768781 Documento: DU - DOCUMENTO UNICO 36276878 N…" at bounding box center [560, 481] width 640 height 190
copy span "20362768781"
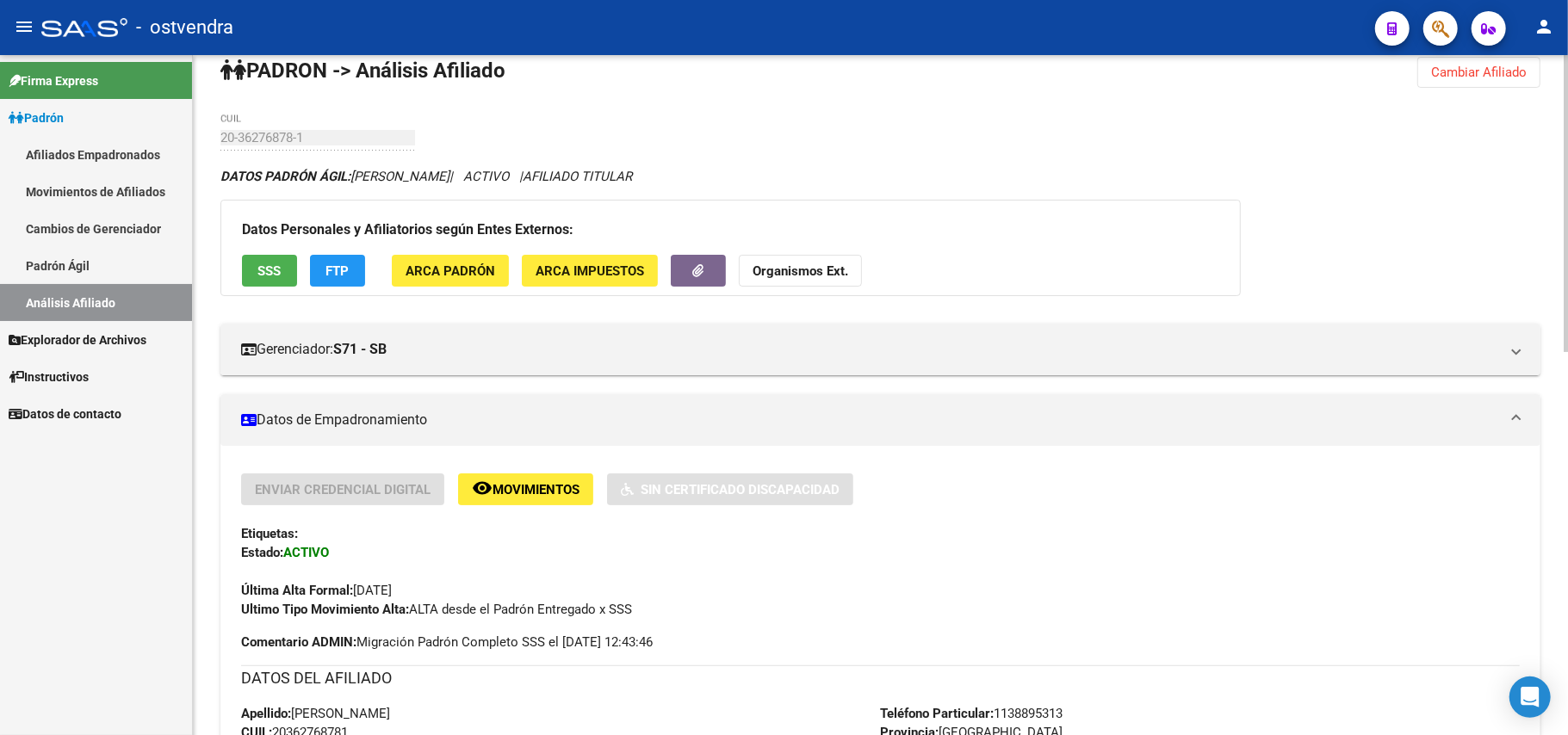
scroll to position [0, 0]
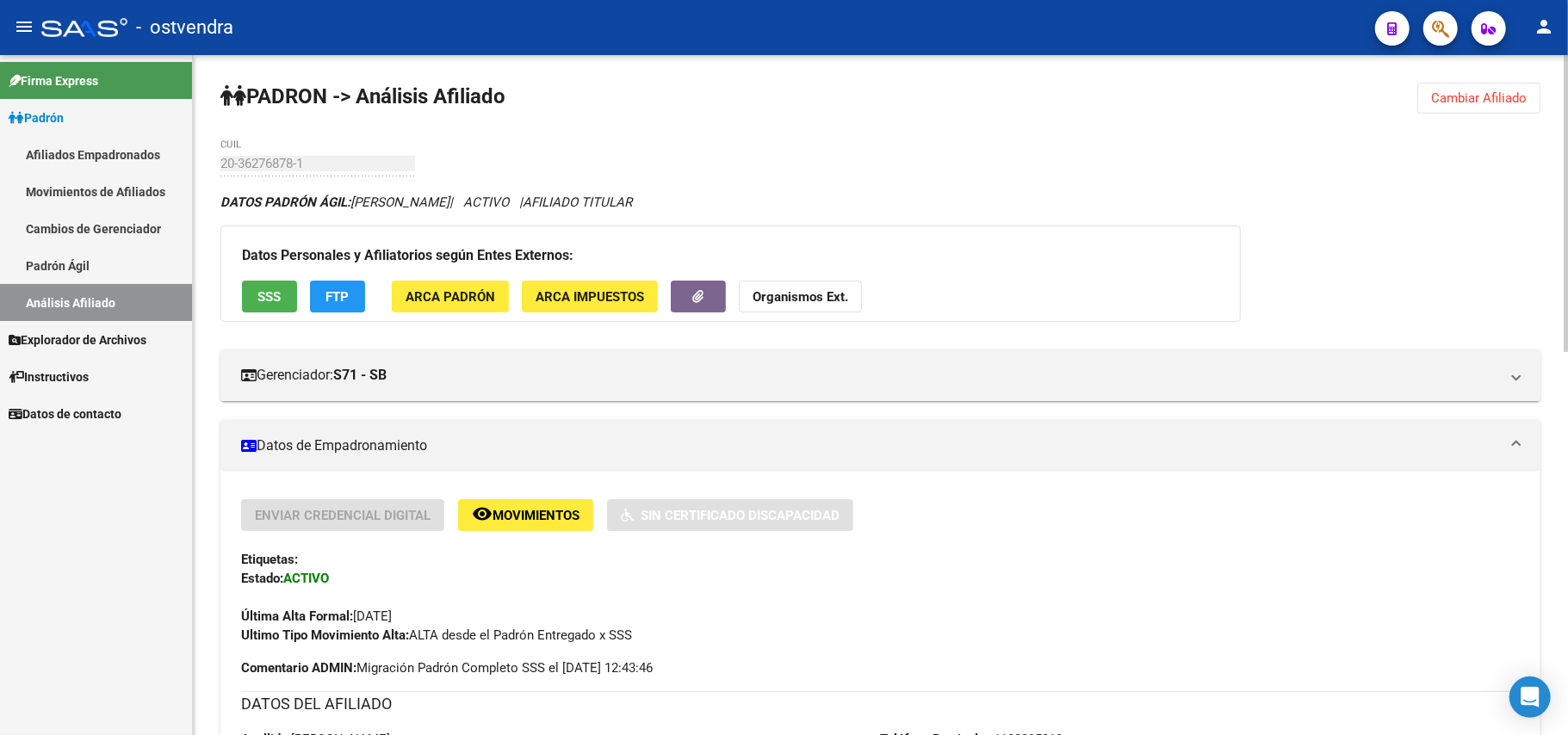
click at [1461, 97] on span "Cambiar Afiliado" at bounding box center [1478, 98] width 95 height 16
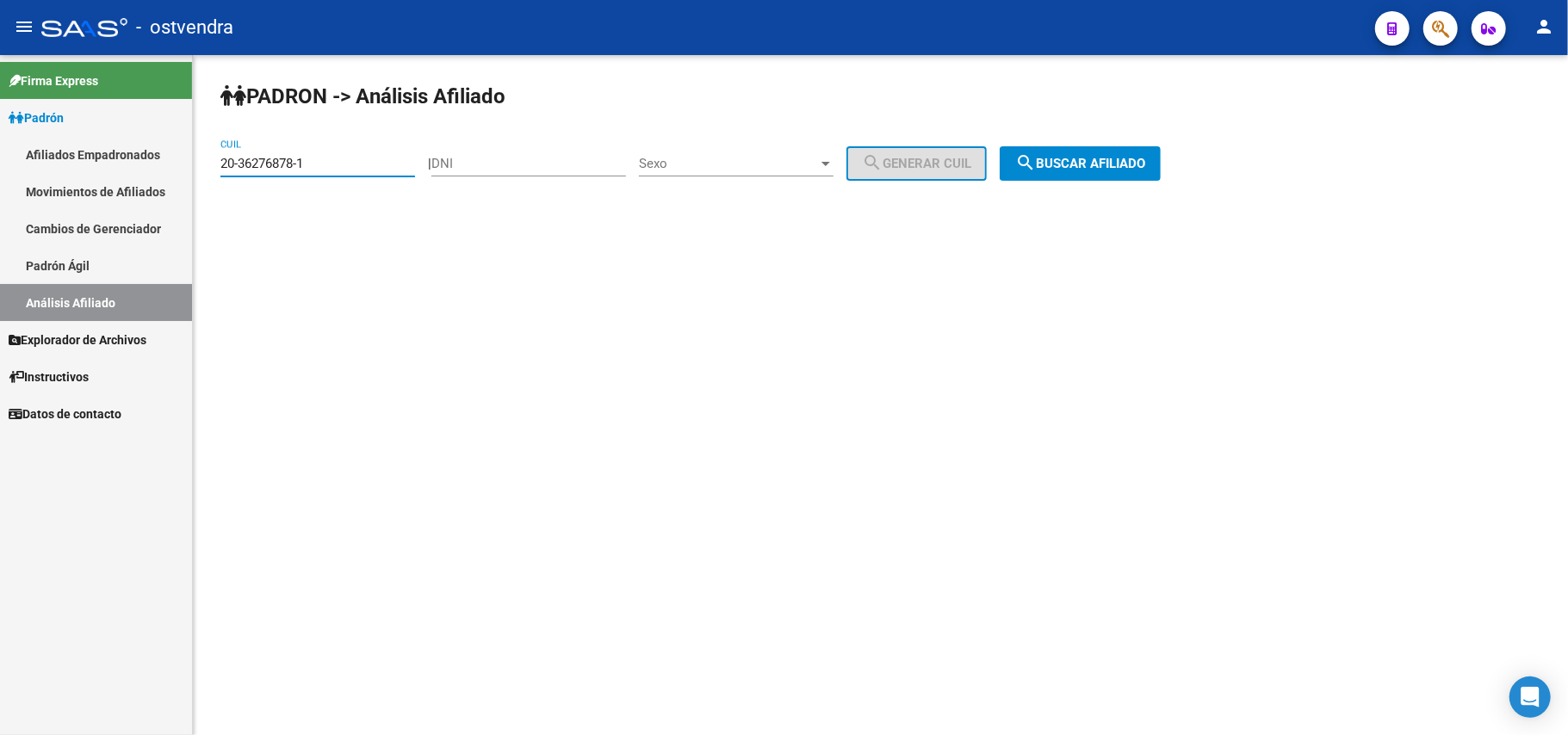
click at [362, 159] on input "20-36276878-1" at bounding box center [317, 164] width 195 height 16
drag, startPoint x: 259, startPoint y: 162, endPoint x: 0, endPoint y: 162, distance: 259.0
click at [0, 162] on mat-sidenav-container "Firma Express Padrón Afiliados Empadronados Movimientos de Afiliados Cambios de…" at bounding box center [784, 395] width 1568 height 680
click at [359, 153] on div "20-36276878-1 CUIL" at bounding box center [317, 158] width 195 height 37
drag, startPoint x: 0, startPoint y: 151, endPoint x: 26, endPoint y: 149, distance: 26.1
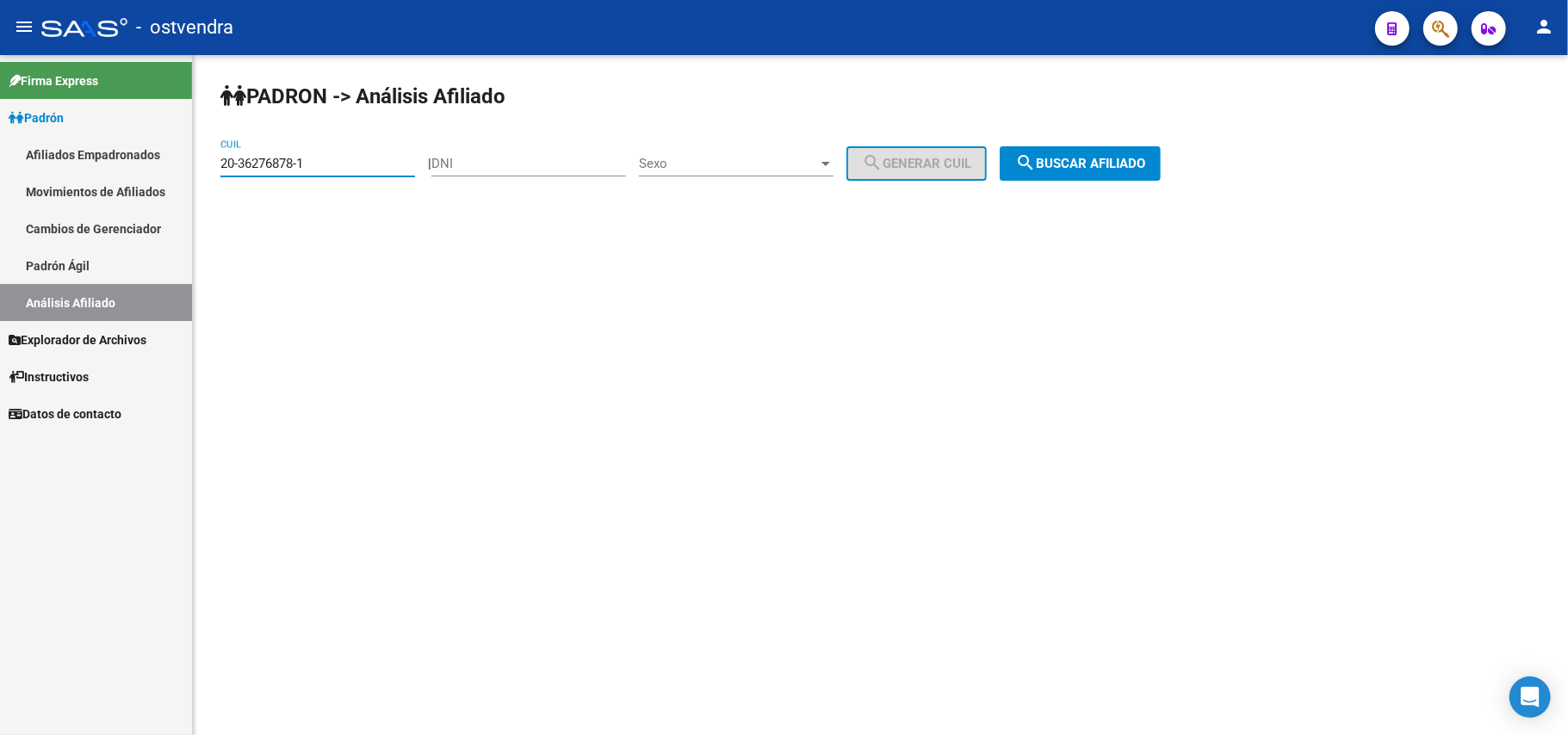
click at [1, 151] on mat-sidenav-container "Firma Express Padrón Afiliados Empadronados Movimientos de Afiliados Cambios de…" at bounding box center [784, 395] width 1568 height 680
paste input "86879-4"
click at [1106, 171] on button "search Buscar afiliado" at bounding box center [1080, 163] width 161 height 34
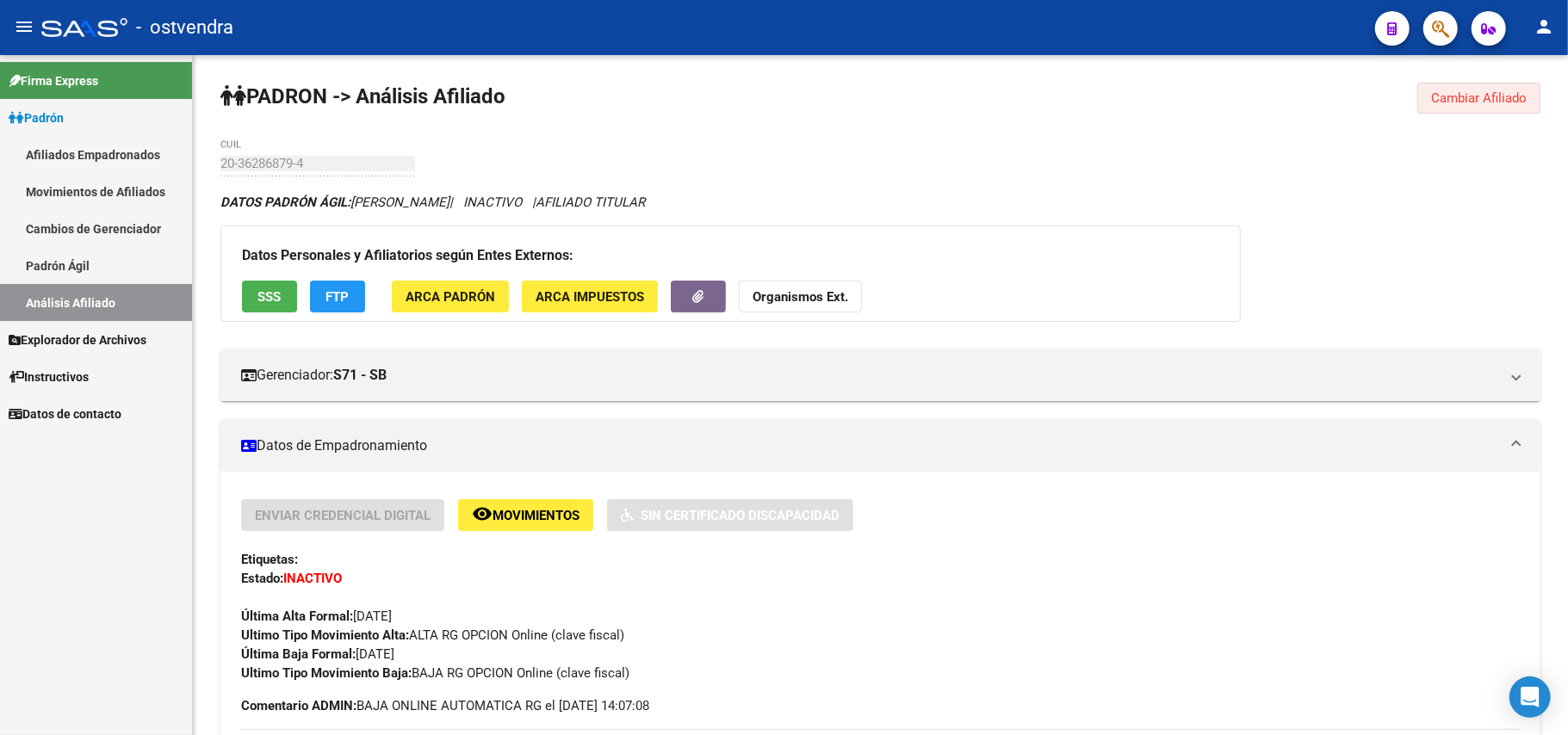
drag, startPoint x: 1450, startPoint y: 101, endPoint x: 899, endPoint y: 101, distance: 551.0
click at [1420, 101] on button "Cambiar Afiliado" at bounding box center [1478, 98] width 123 height 31
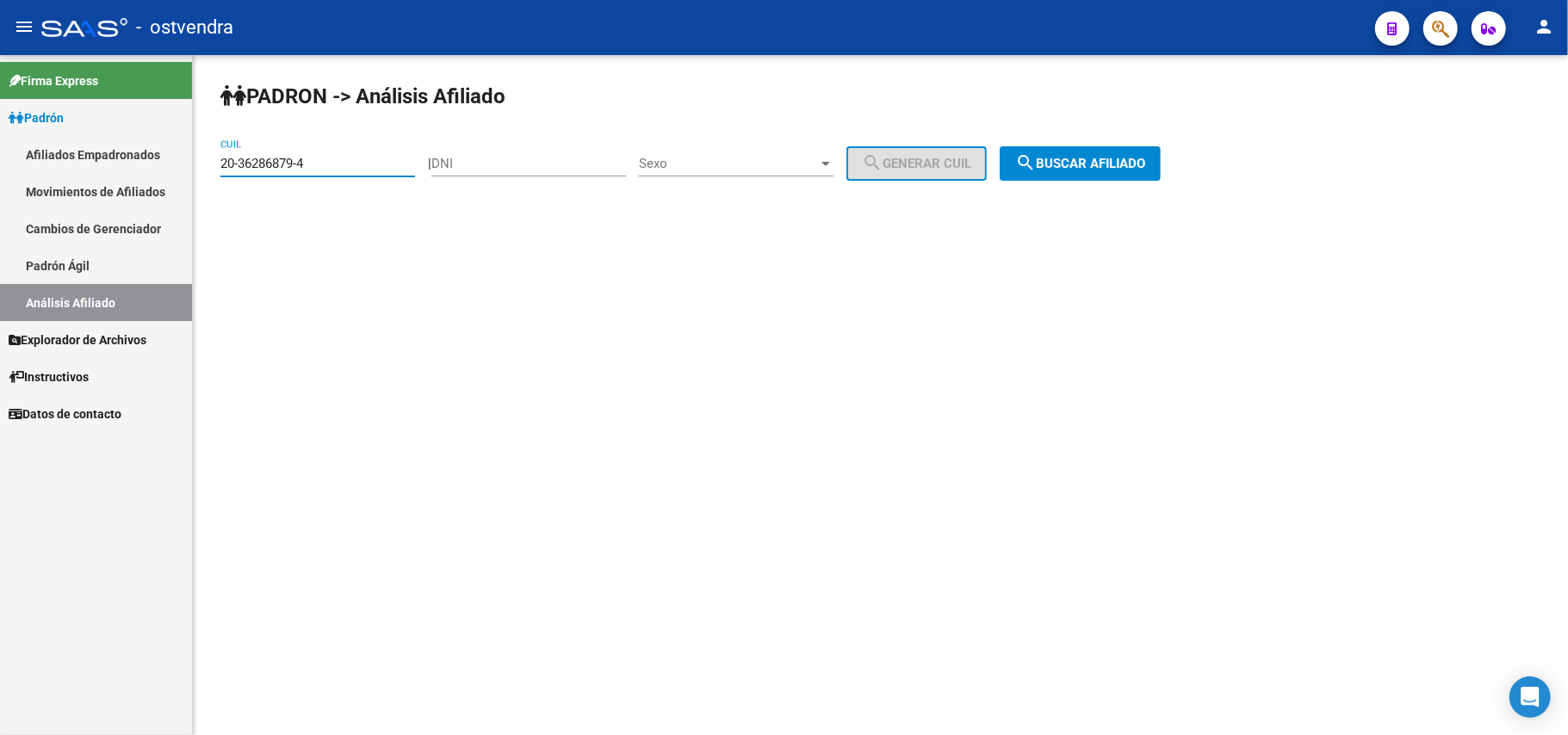
drag, startPoint x: 353, startPoint y: 163, endPoint x: 155, endPoint y: 174, distance: 198.3
click at [23, 138] on mat-sidenav-container "Firma Express Padrón Afiliados Empadronados Movimientos de Afiliados Cambios de…" at bounding box center [784, 395] width 1568 height 680
paste input "525078-3"
drag, startPoint x: 1058, startPoint y: 159, endPoint x: 129, endPoint y: 201, distance: 929.9
click at [1055, 159] on span "search Buscar afiliado" at bounding box center [1080, 164] width 130 height 16
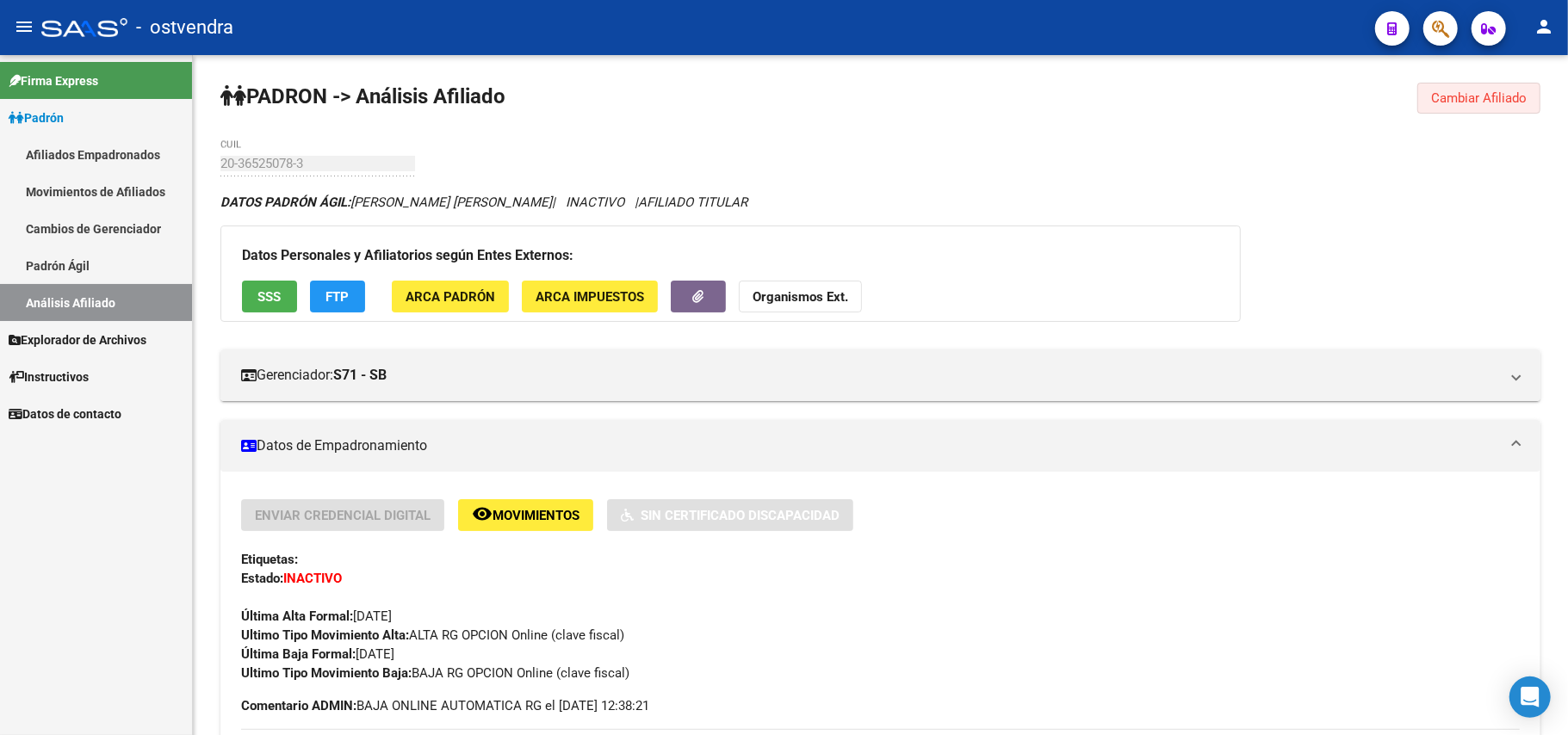
drag, startPoint x: 1458, startPoint y: 91, endPoint x: 119, endPoint y: 101, distance: 1339.0
drag, startPoint x: 1466, startPoint y: 87, endPoint x: 690, endPoint y: 86, distance: 776.0
click at [1462, 87] on button "Cambiar Afiliado" at bounding box center [1478, 98] width 123 height 31
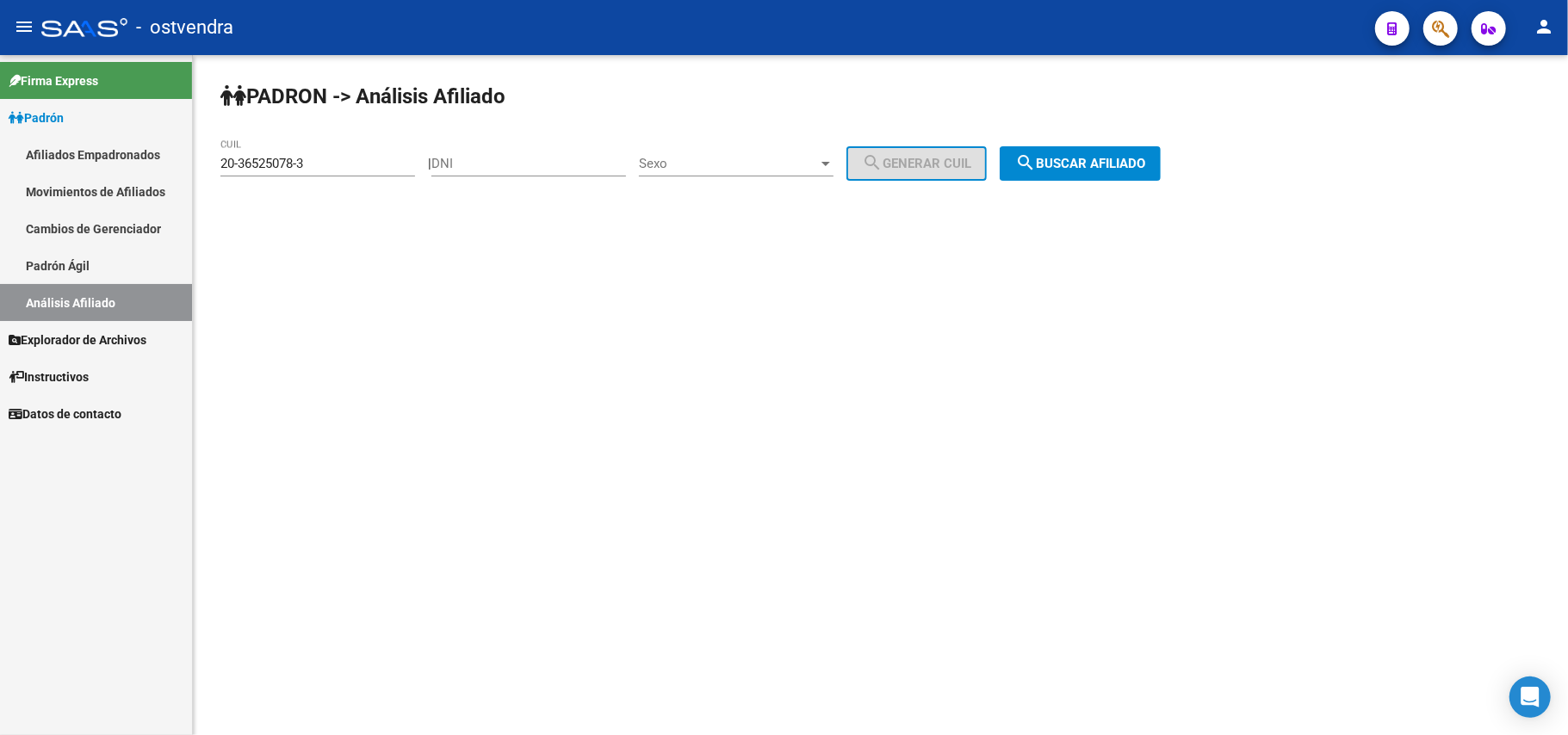
click at [345, 153] on div "20-36525078-3 CUIL" at bounding box center [317, 158] width 195 height 37
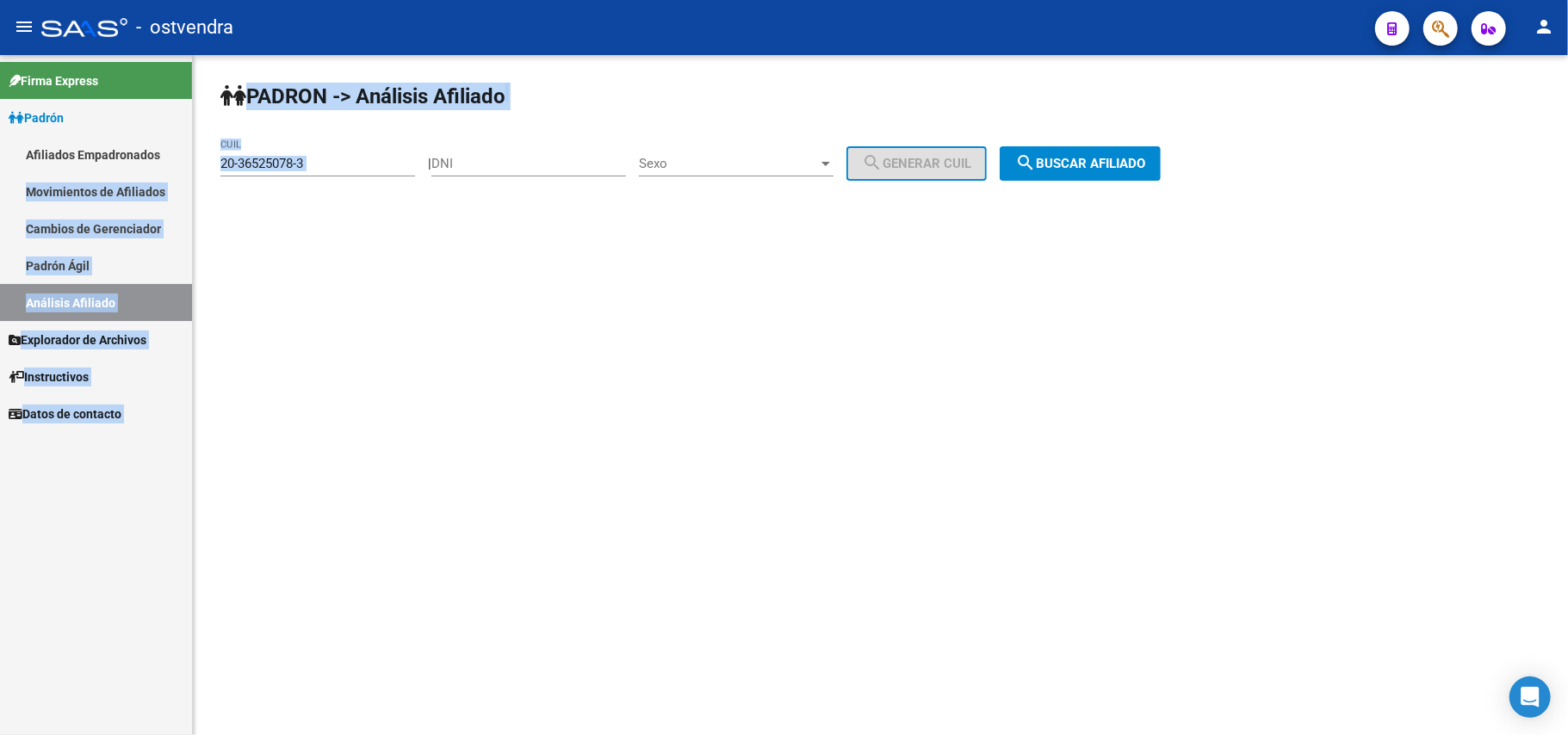
drag, startPoint x: 35, startPoint y: 173, endPoint x: 158, endPoint y: 173, distance: 123.0
click at [16, 173] on mat-sidenav-container "Firma Express Padrón Afiliados Empadronados Movimientos de Afiliados Cambios de…" at bounding box center [784, 395] width 1568 height 680
drag, startPoint x: 328, startPoint y: 159, endPoint x: 357, endPoint y: 184, distance: 38.3
click at [328, 163] on input "20-36525078-3" at bounding box center [317, 164] width 195 height 16
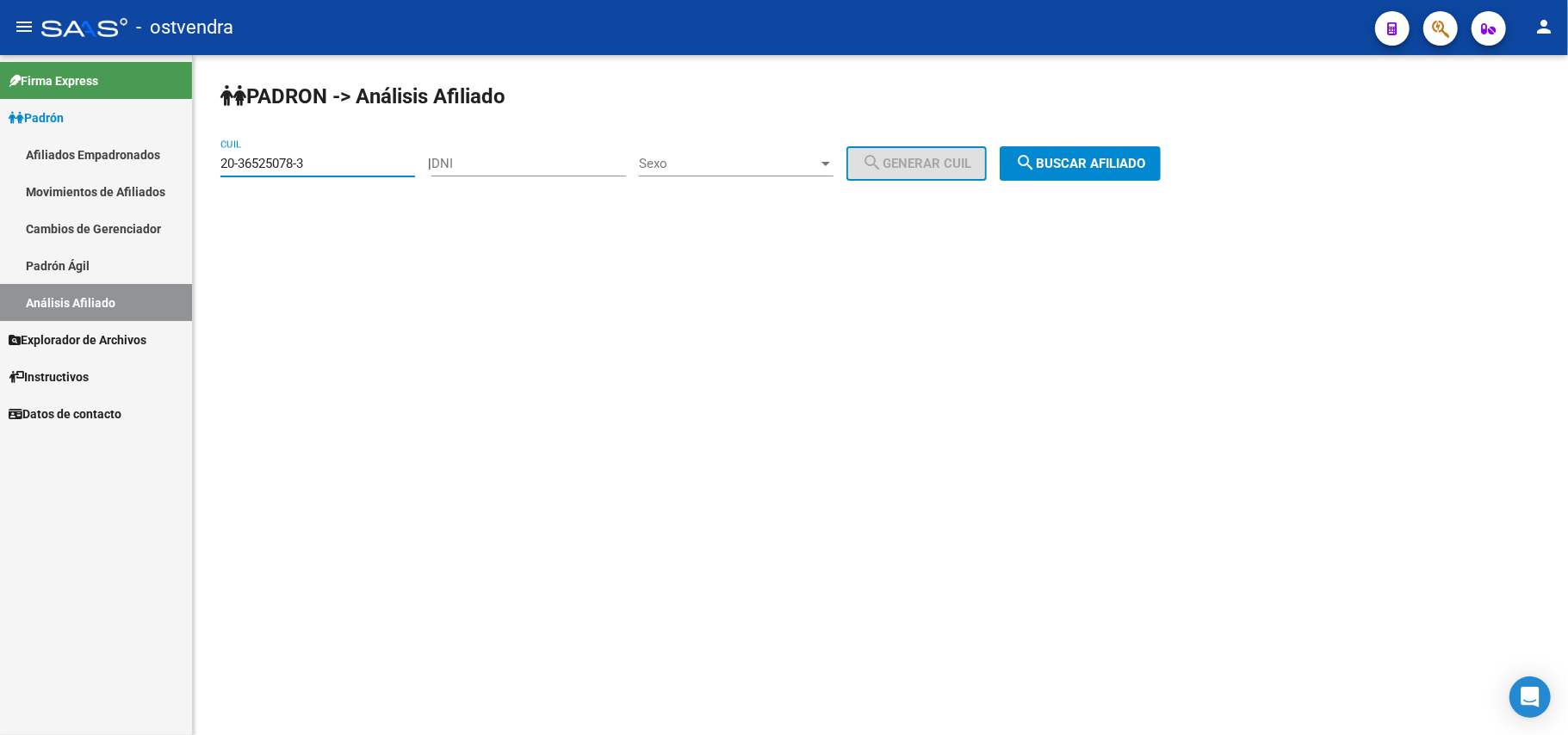
drag, startPoint x: 222, startPoint y: 156, endPoint x: 52, endPoint y: 144, distance: 170.4
click at [52, 144] on mat-sidenav-container "Firma Express Padrón Afiliados Empadronados Movimientos de Afiliados Cambios de…" at bounding box center [784, 395] width 1568 height 680
paste input "42229-0"
type input "20-36542229-0"
click at [1119, 167] on span "search Buscar afiliado" at bounding box center [1080, 164] width 130 height 16
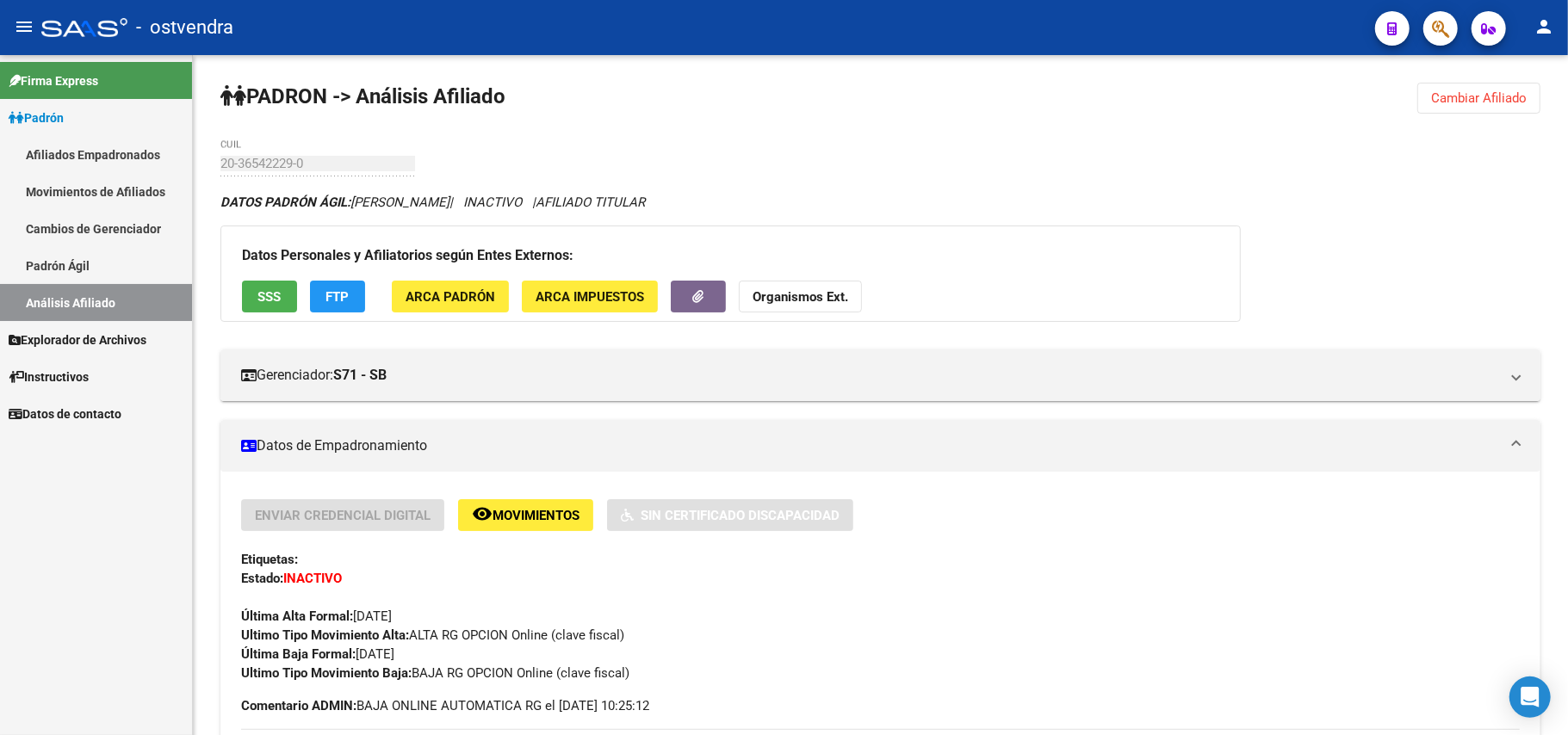
drag, startPoint x: 1466, startPoint y: 107, endPoint x: 69, endPoint y: 618, distance: 1487.5
click at [52, 618] on mat-sidenav-container "Firma Express Padrón Afiliados Empadronados Movimientos de Afiliados Cambios de…" at bounding box center [784, 395] width 1568 height 680
drag, startPoint x: 1468, startPoint y: 110, endPoint x: 279, endPoint y: 258, distance: 1198.2
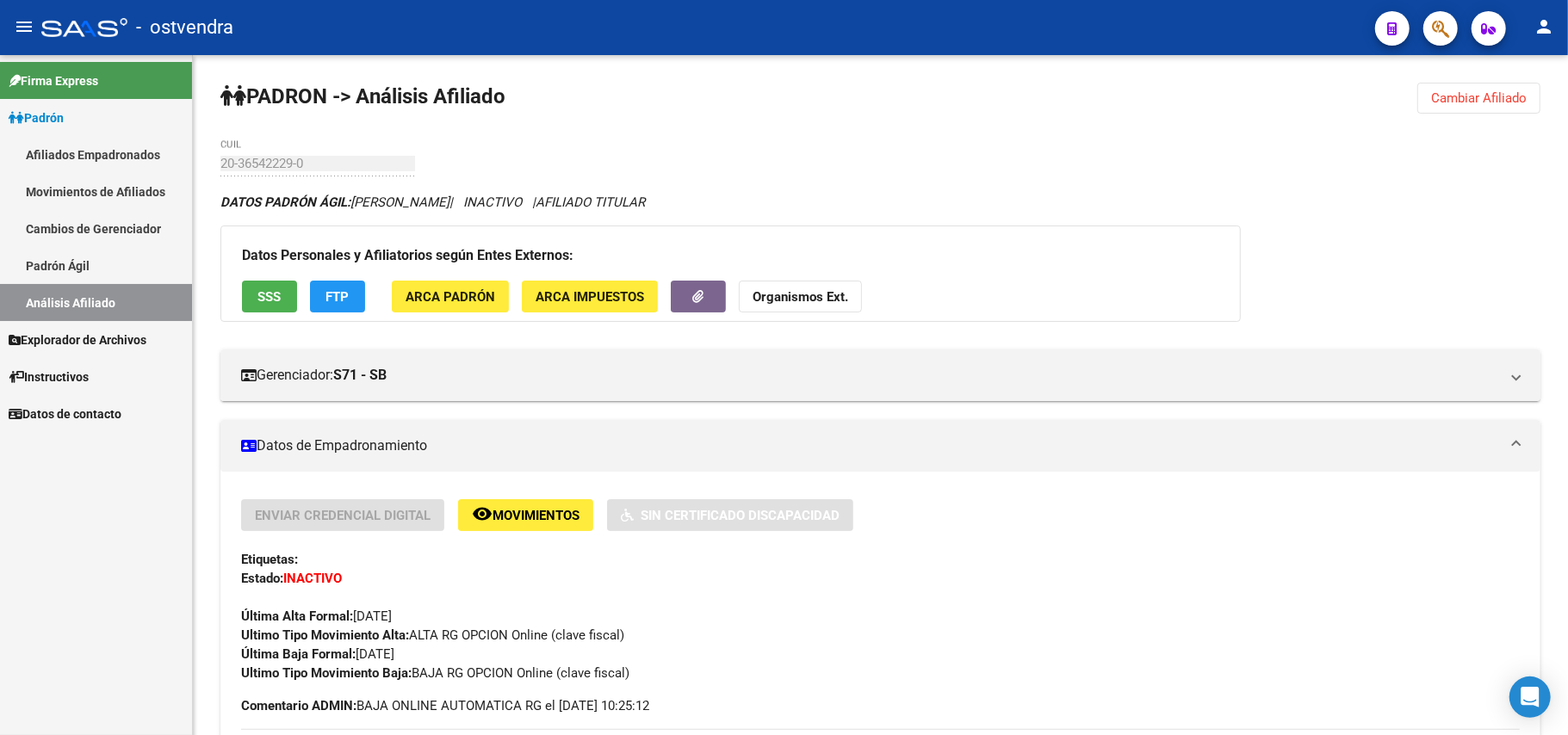
click at [1437, 108] on button "Cambiar Afiliado" at bounding box center [1478, 98] width 123 height 31
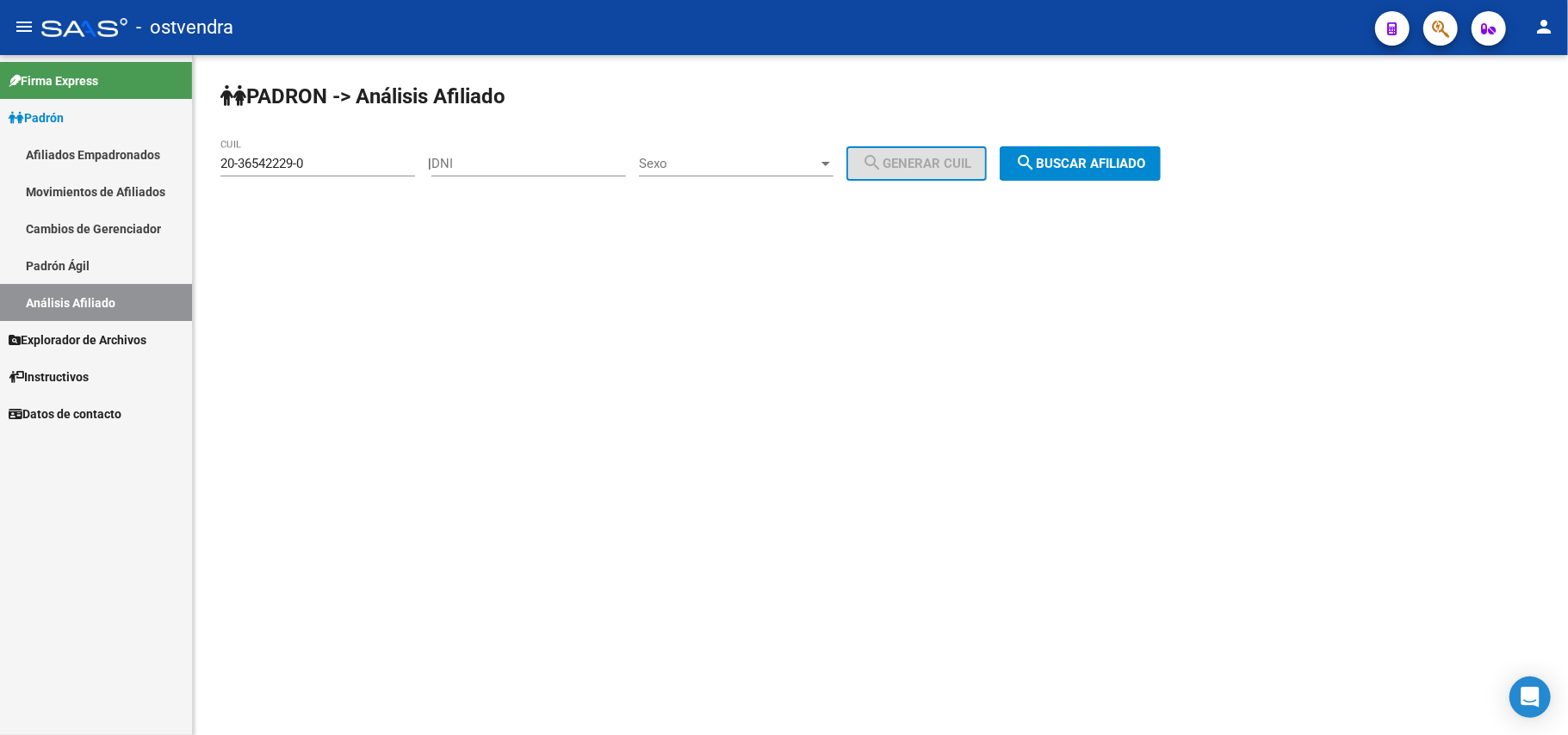
click at [331, 173] on div "20-36542229-0 CUIL" at bounding box center [317, 158] width 195 height 37
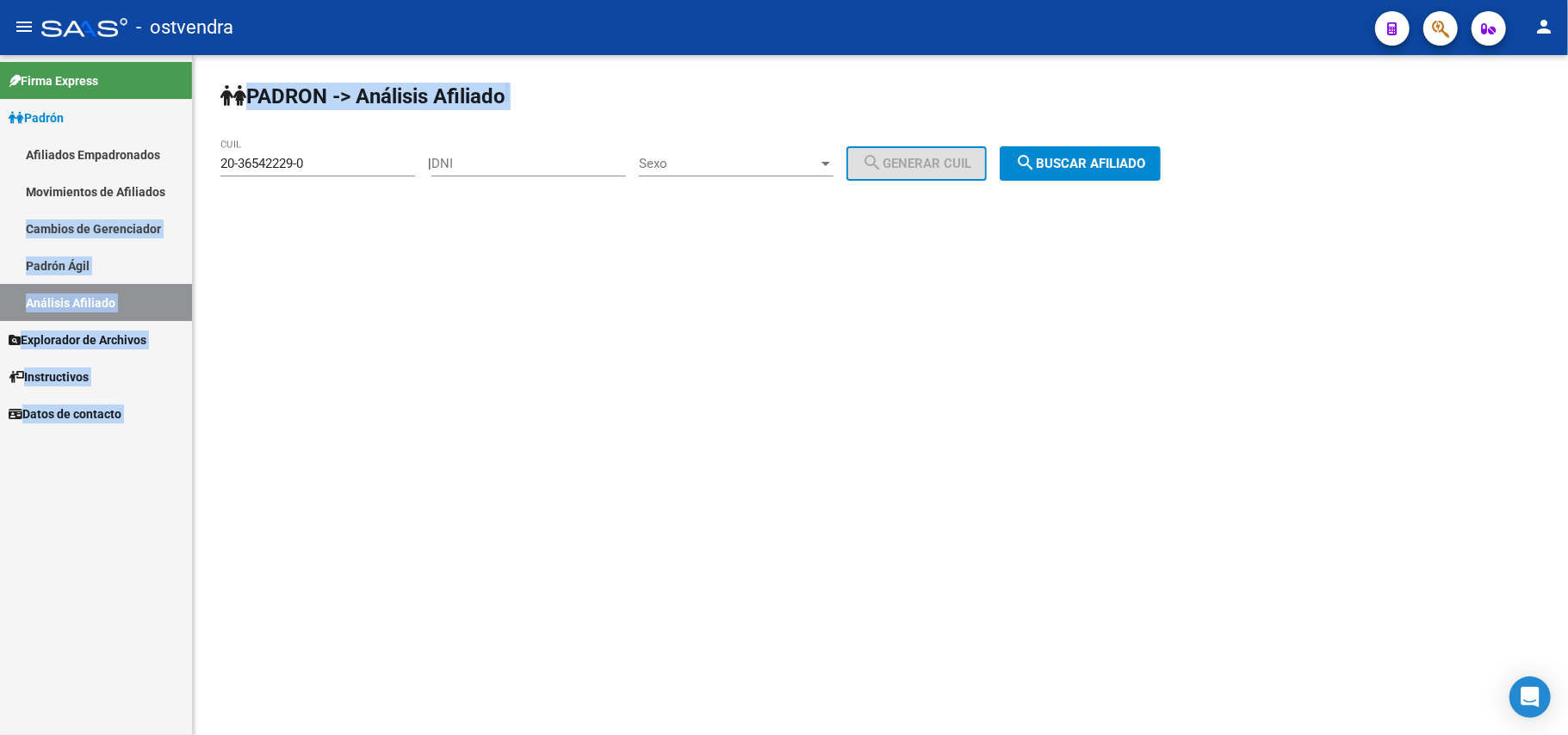
drag, startPoint x: 122, startPoint y: 171, endPoint x: 0, endPoint y: 224, distance: 133.0
click at [0, 224] on mat-sidenav-container "Firma Express Padrón Afiliados Empadronados Movimientos de Afiliados Cambios de…" at bounding box center [784, 395] width 1568 height 680
click at [323, 165] on input "20-36542229-0" at bounding box center [317, 164] width 195 height 16
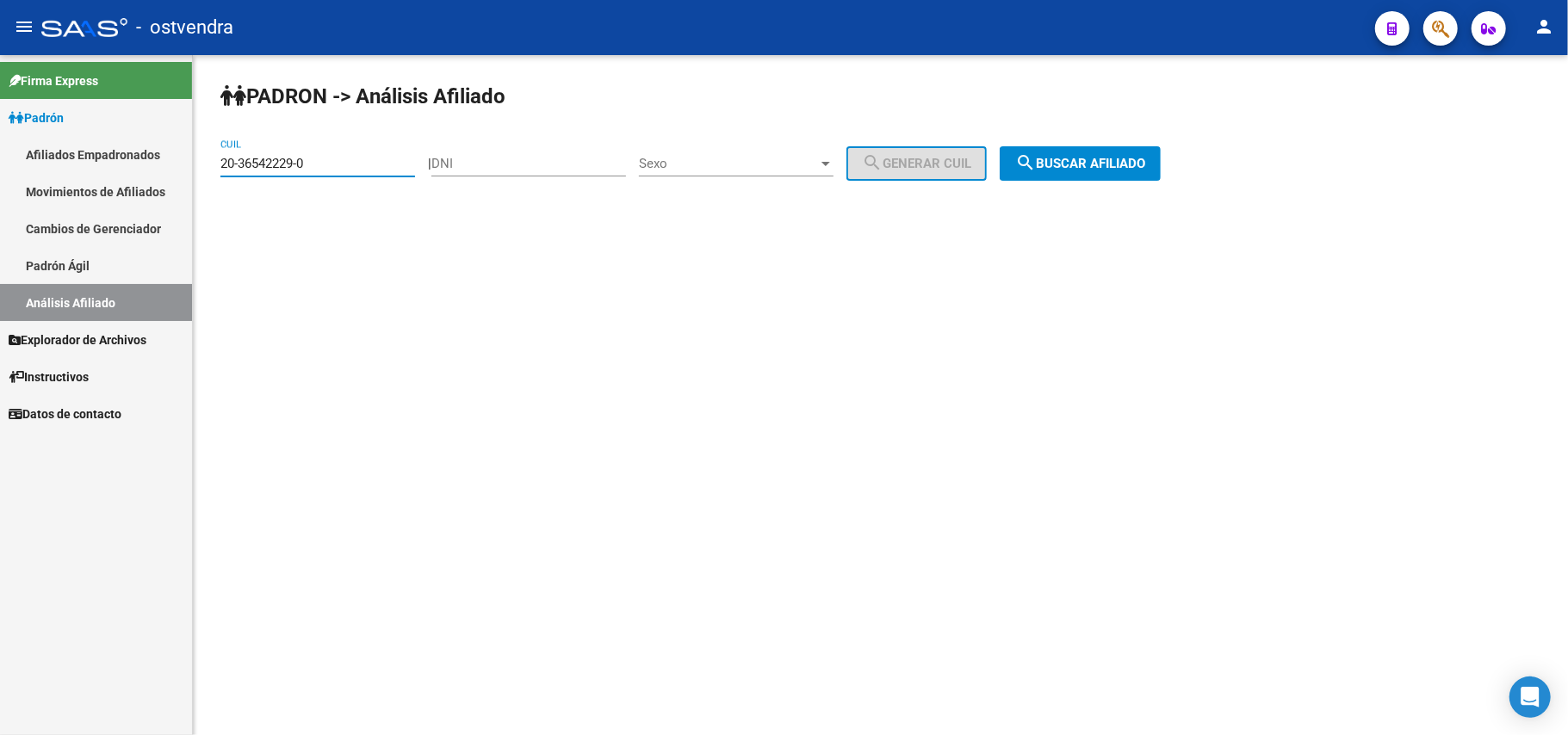
drag, startPoint x: 323, startPoint y: 165, endPoint x: 0, endPoint y: 146, distance: 323.6
click at [0, 146] on mat-sidenav-container "Firma Express Padrón Afiliados Empadronados Movimientos de Afiliados Cambios de…" at bounding box center [784, 395] width 1568 height 680
paste input "820022-1"
type input "20-36820022-1"
click at [1078, 177] on button "search Buscar afiliado" at bounding box center [1080, 163] width 161 height 34
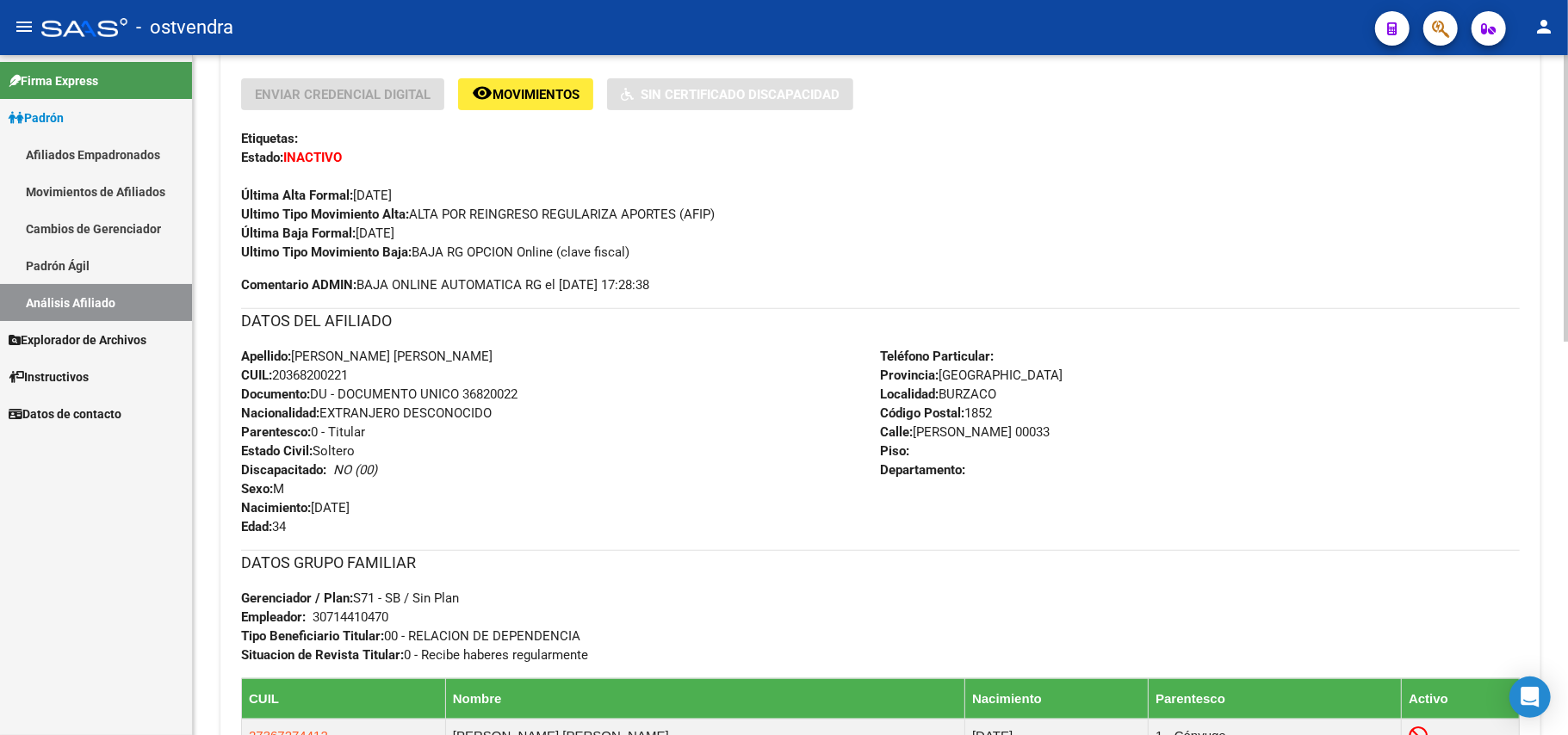
scroll to position [459, 0]
